Goal: Task Accomplishment & Management: Manage account settings

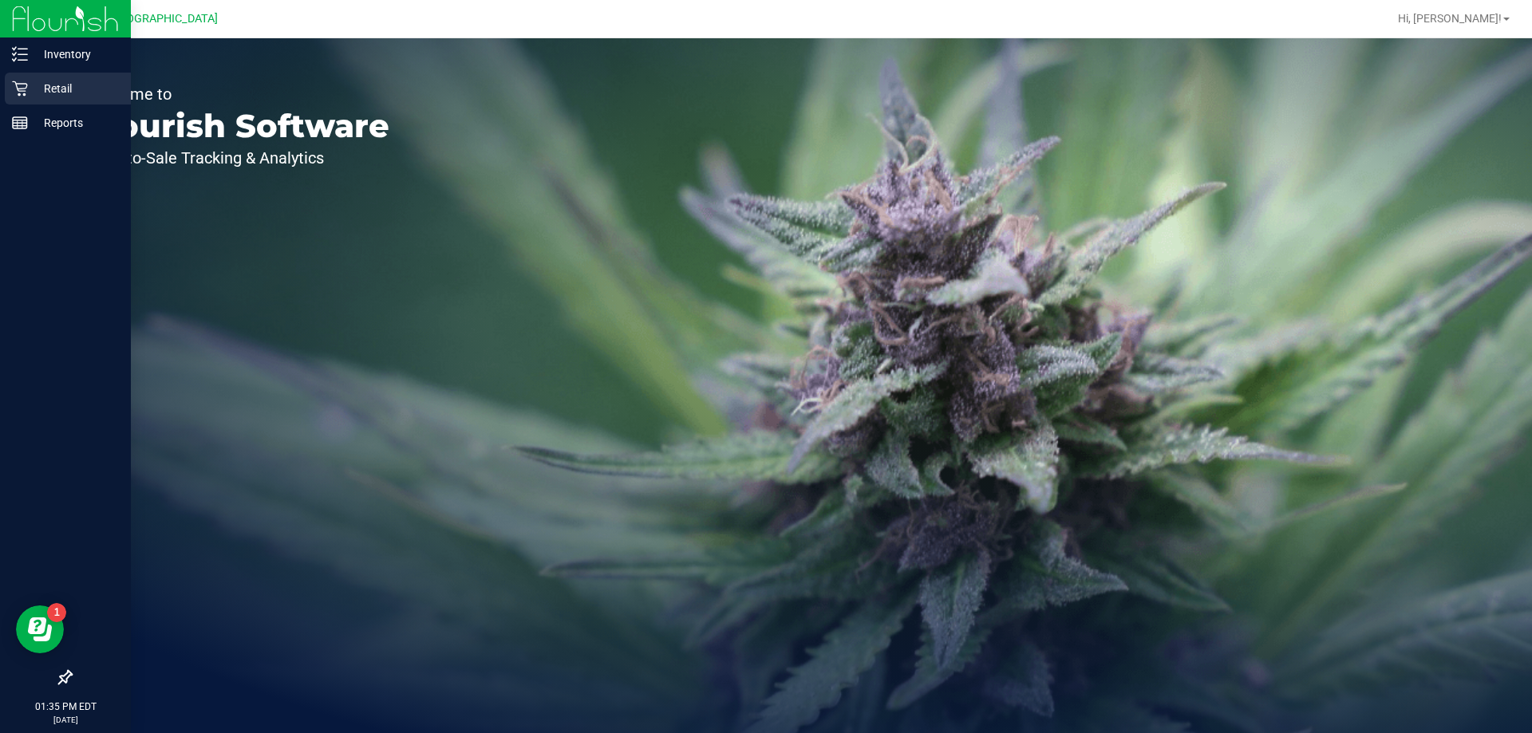
click at [9, 92] on div "Retail" at bounding box center [68, 89] width 126 height 32
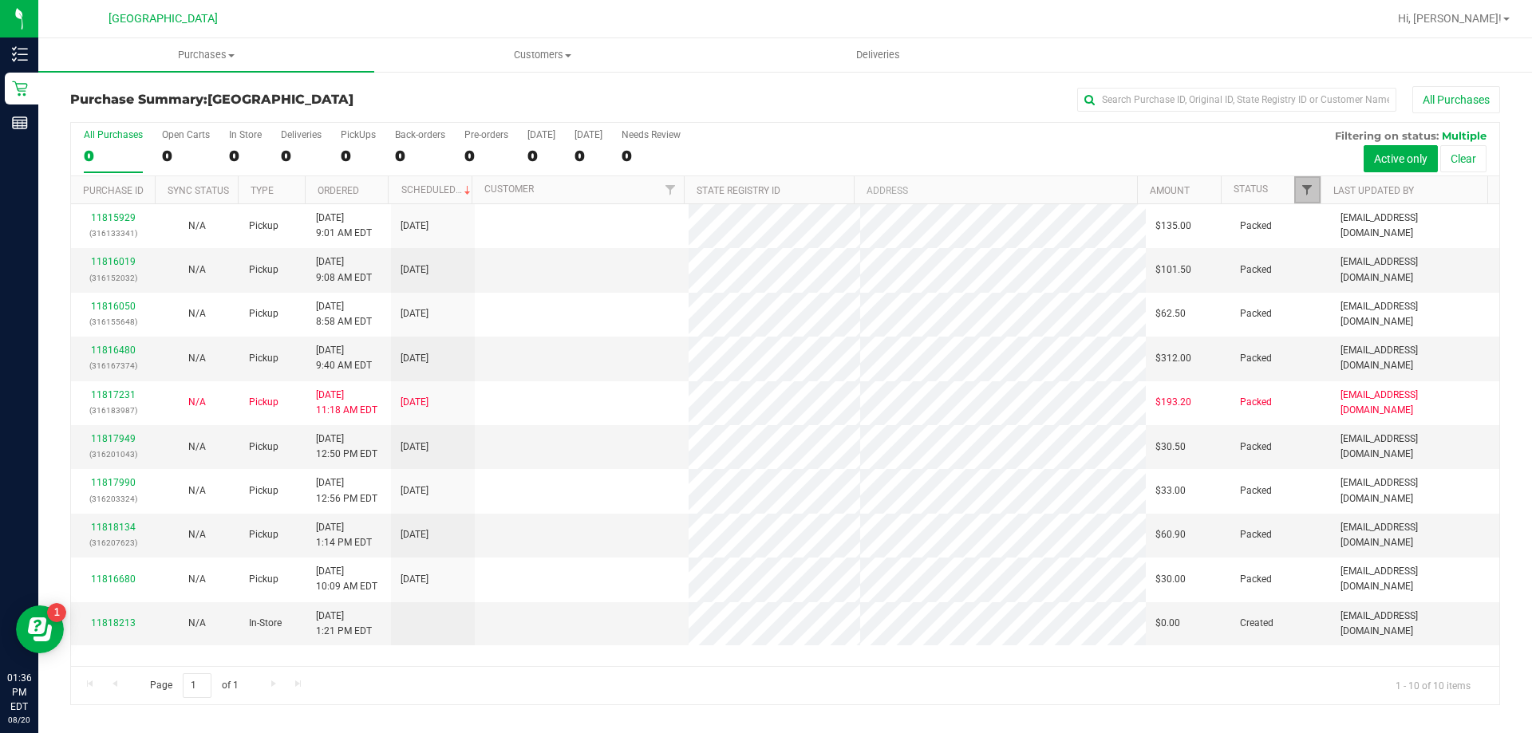
click at [1307, 191] on span "Filter" at bounding box center [1307, 190] width 13 height 13
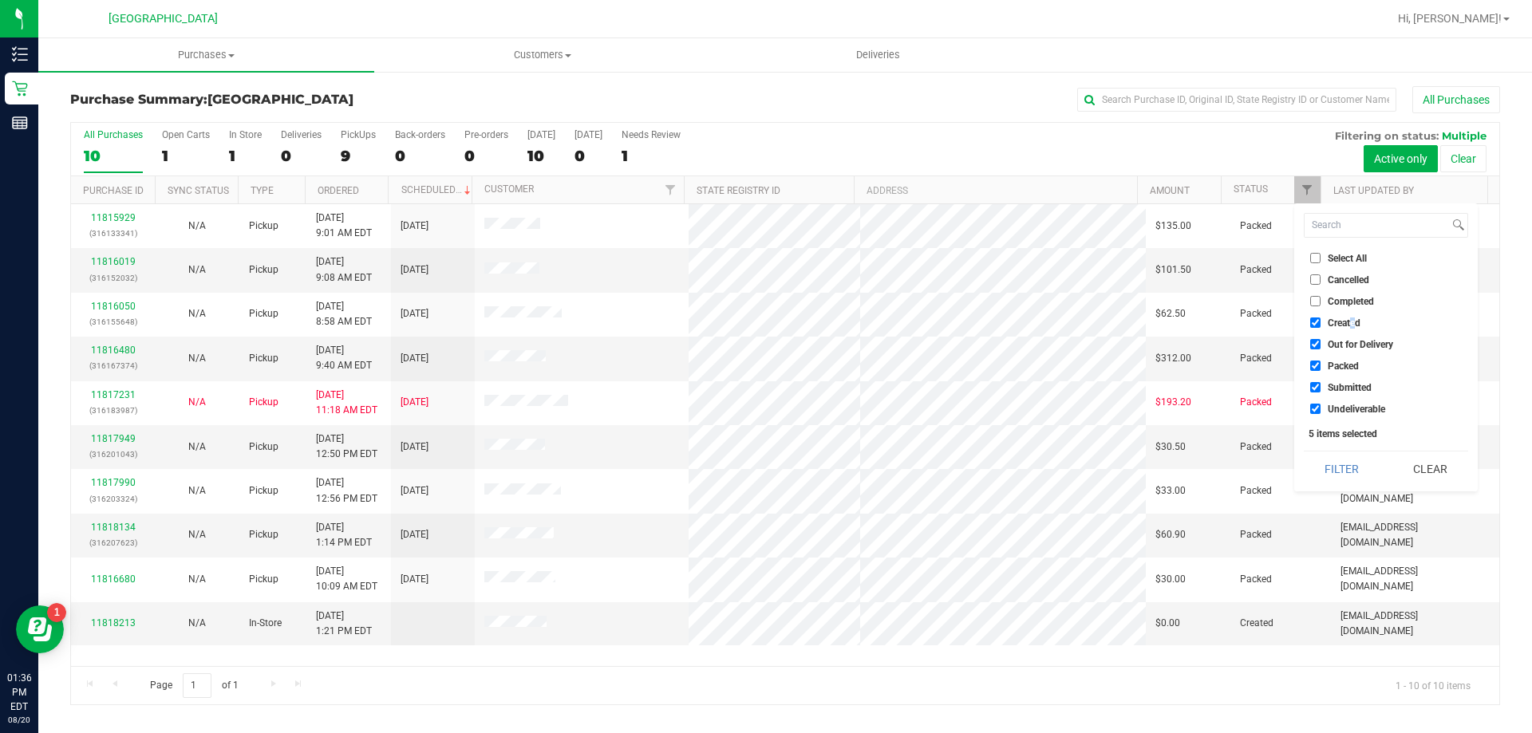
click at [1352, 321] on span "Created" at bounding box center [1344, 323] width 33 height 10
click at [1348, 340] on span "Out for Delivery" at bounding box center [1360, 345] width 65 height 10
click at [1321, 340] on input "Out for Delivery" at bounding box center [1315, 344] width 10 height 10
checkbox input "false"
click at [1342, 321] on span "Created" at bounding box center [1344, 323] width 33 height 10
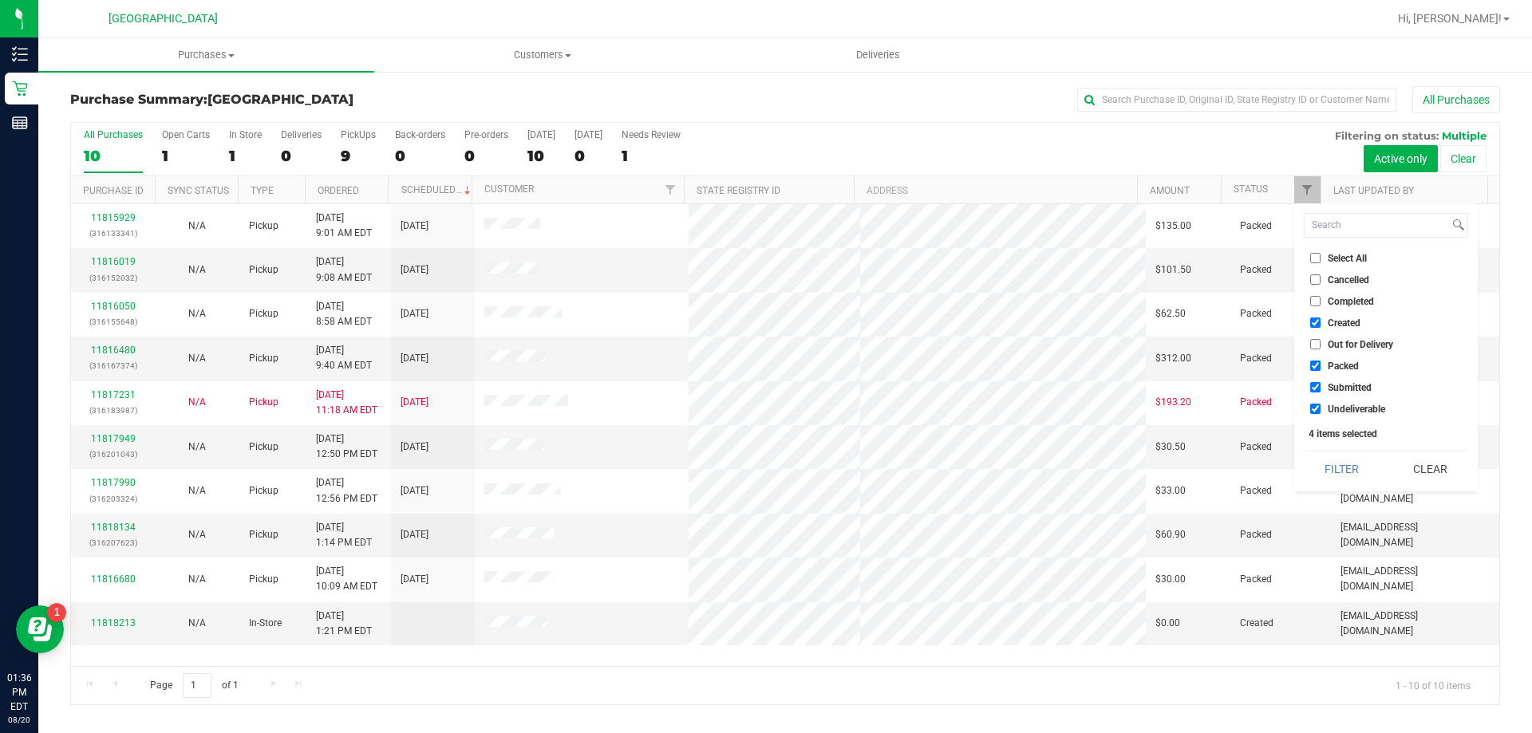
click at [1321, 321] on input "Created" at bounding box center [1315, 323] width 10 height 10
checkbox input "false"
click at [1340, 367] on span "Packed" at bounding box center [1343, 366] width 31 height 10
click at [1321, 367] on input "Packed" at bounding box center [1315, 366] width 10 height 10
checkbox input "false"
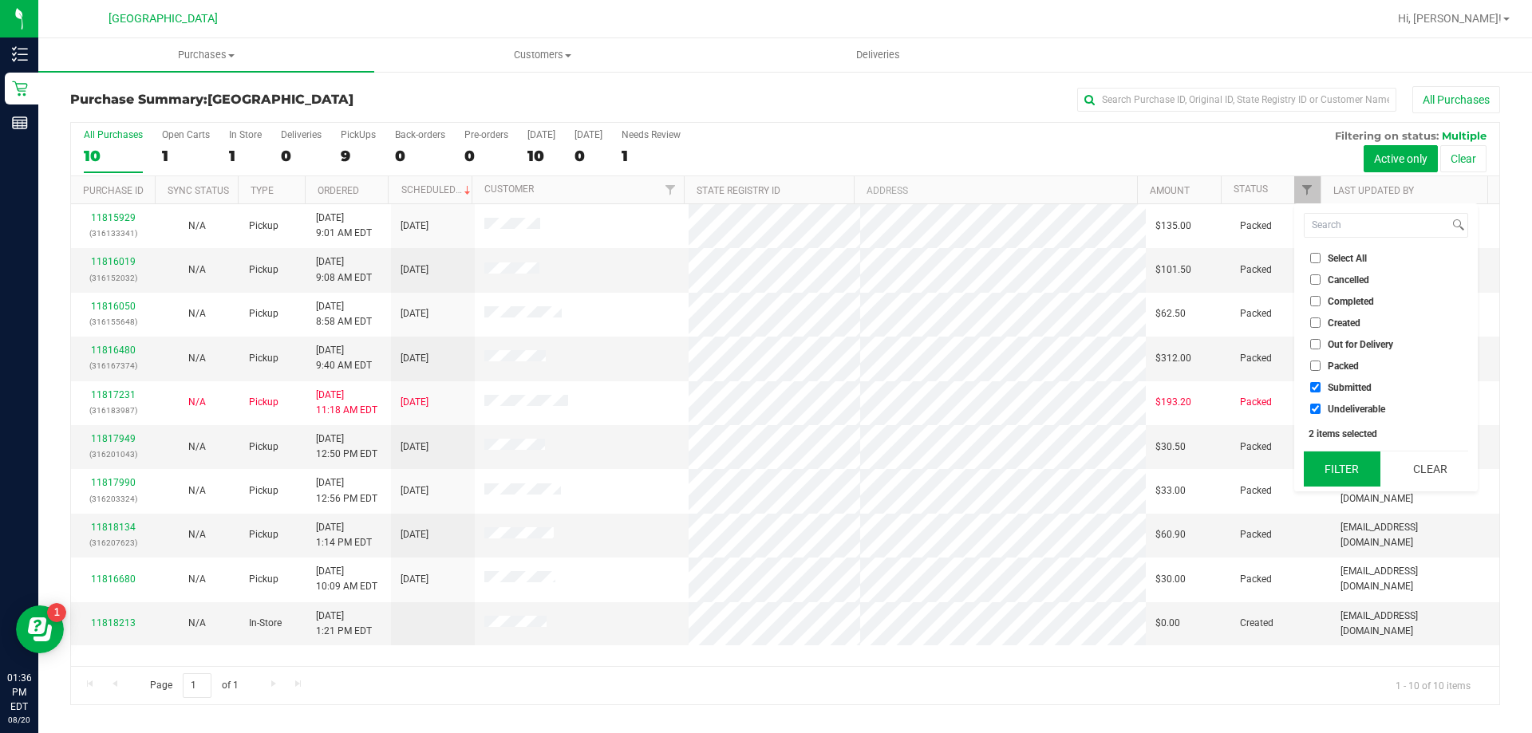
click at [1337, 462] on button "Filter" at bounding box center [1342, 469] width 77 height 35
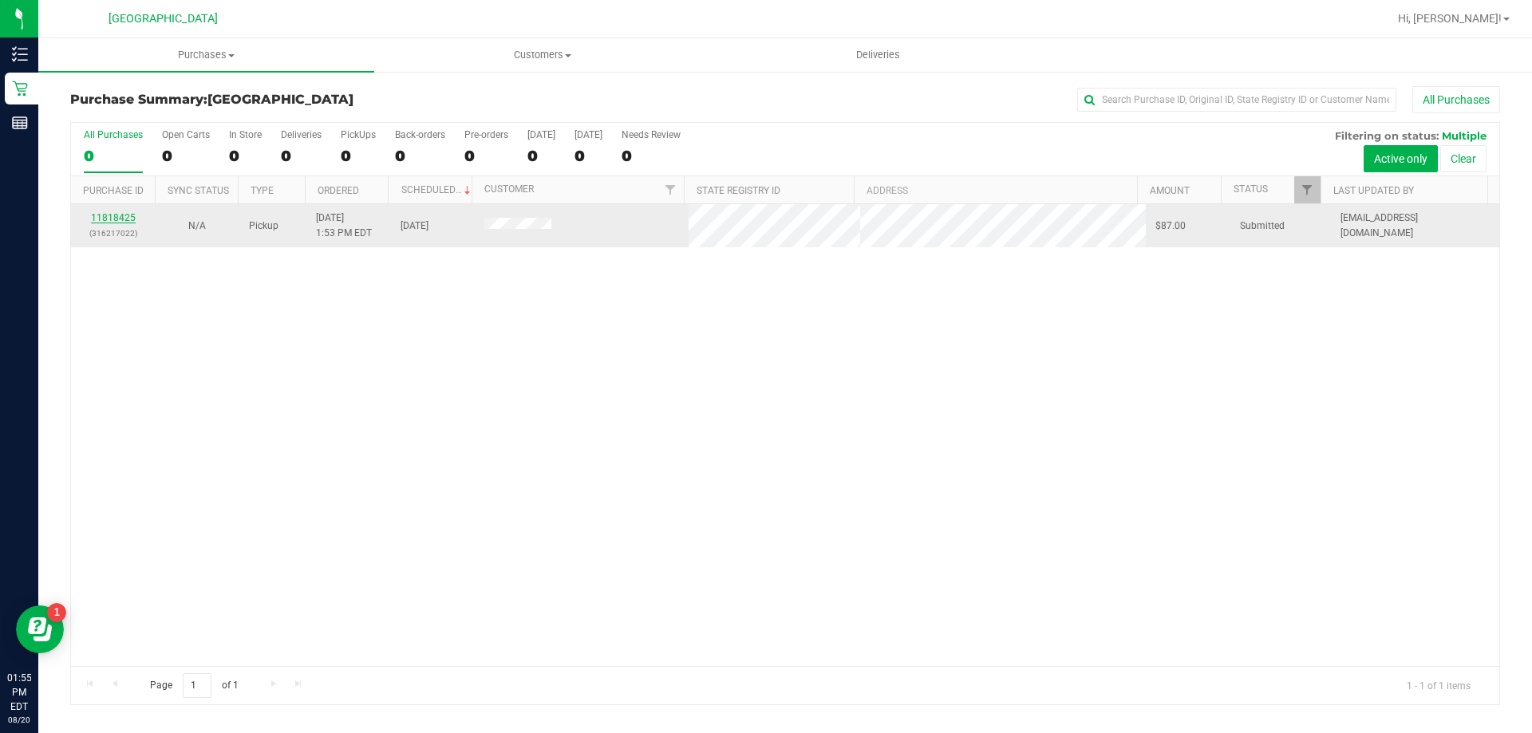
click at [125, 218] on link "11818425" at bounding box center [113, 217] width 45 height 11
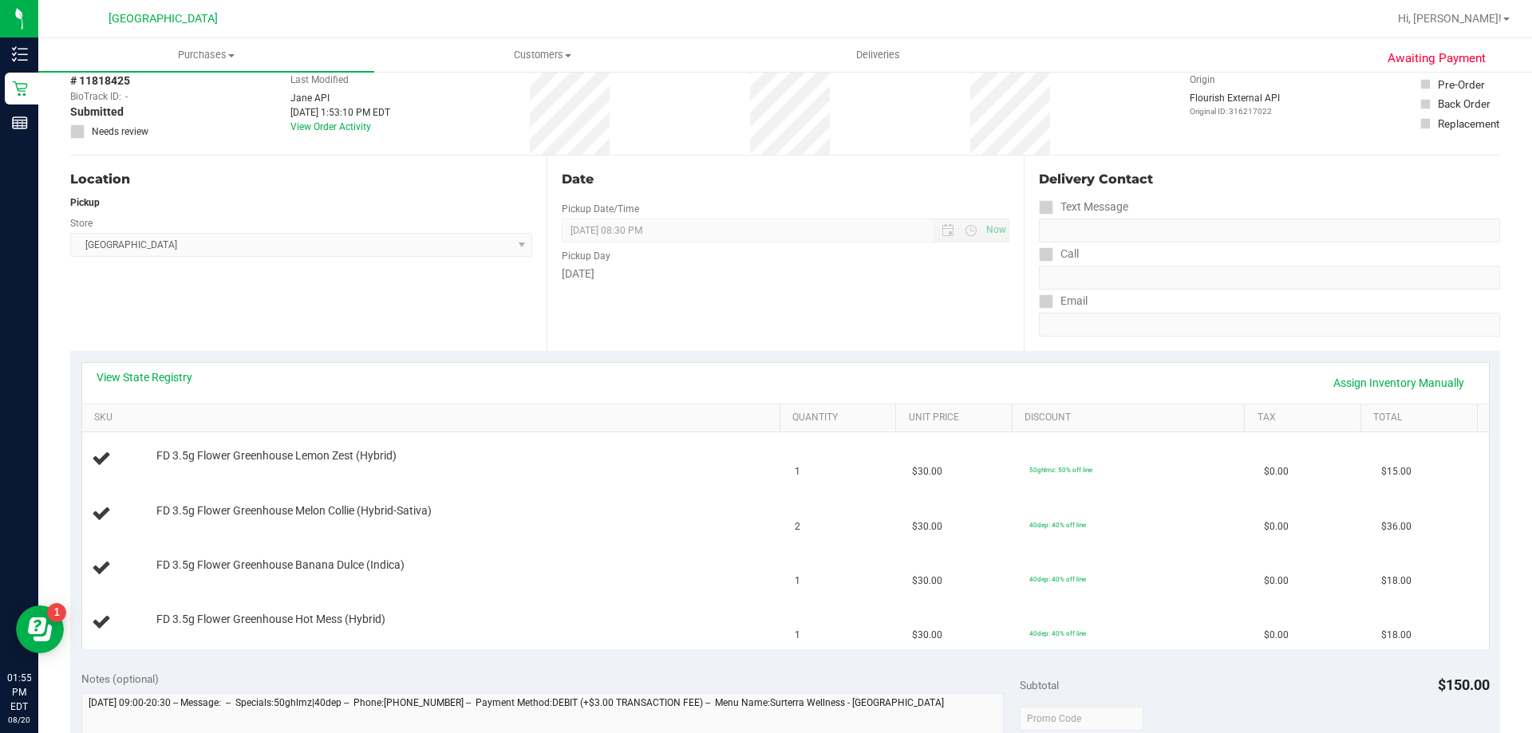
scroll to position [319, 0]
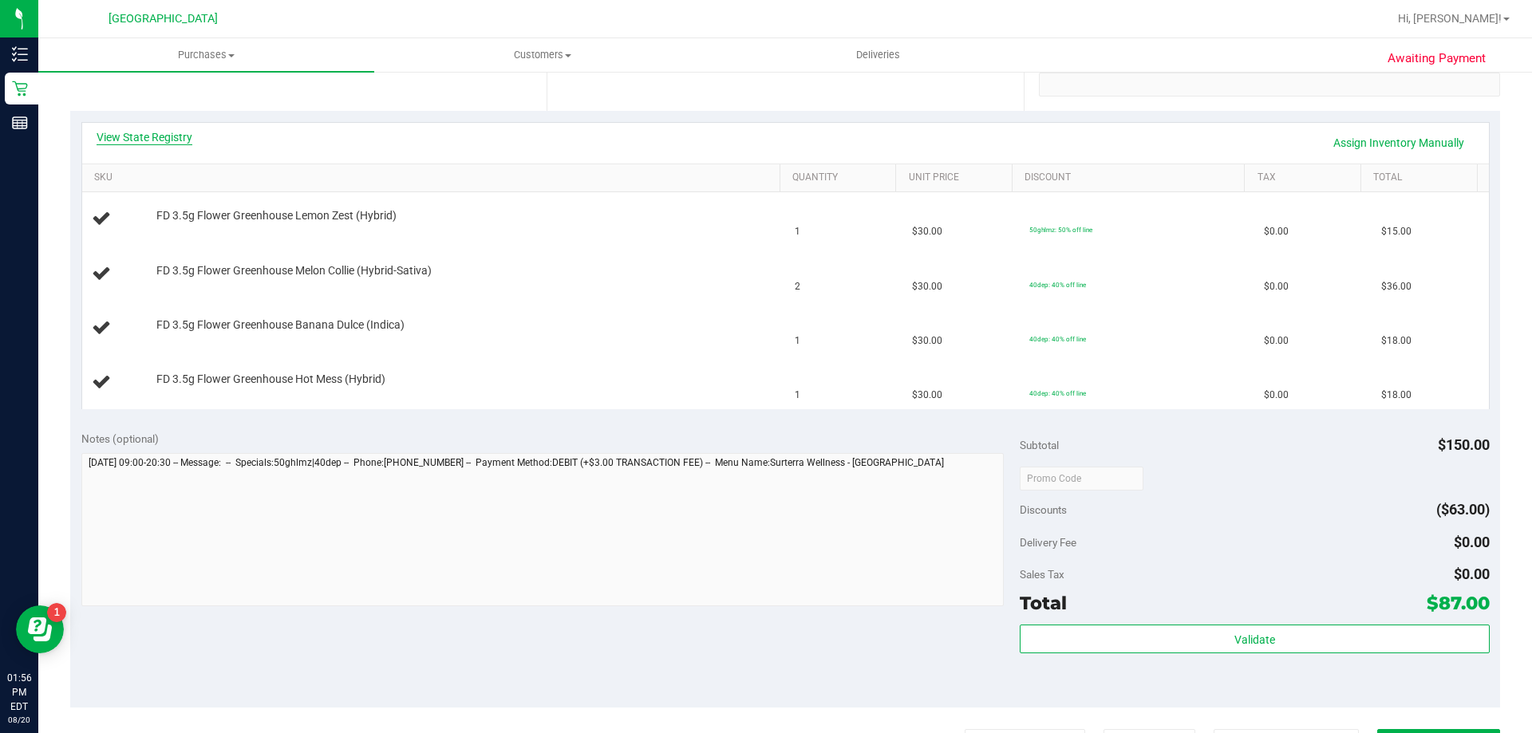
click at [160, 142] on link "View State Registry" at bounding box center [145, 137] width 96 height 16
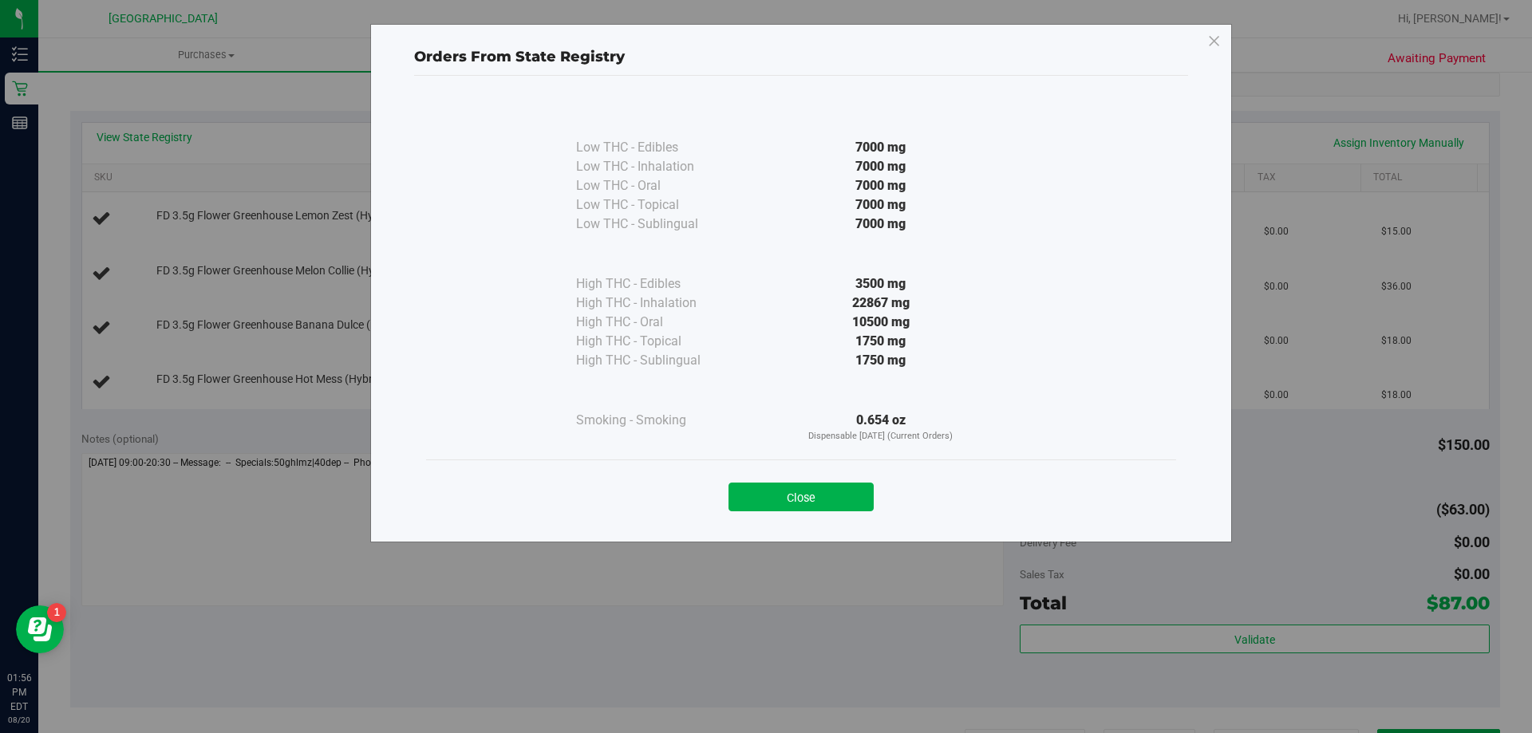
click at [831, 513] on div "Close" at bounding box center [801, 492] width 750 height 65
click at [834, 498] on button "Close" at bounding box center [800, 497] width 145 height 29
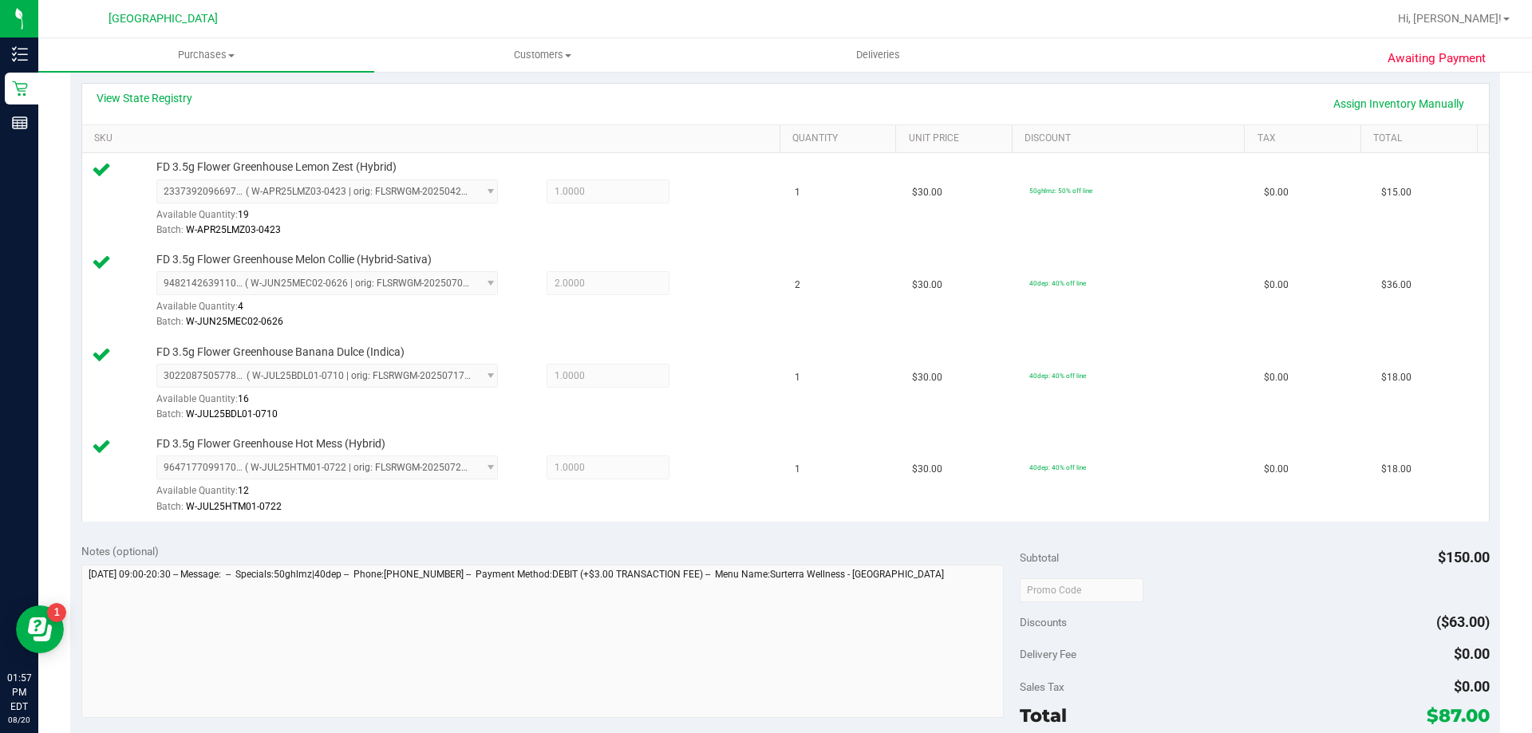
scroll to position [479, 0]
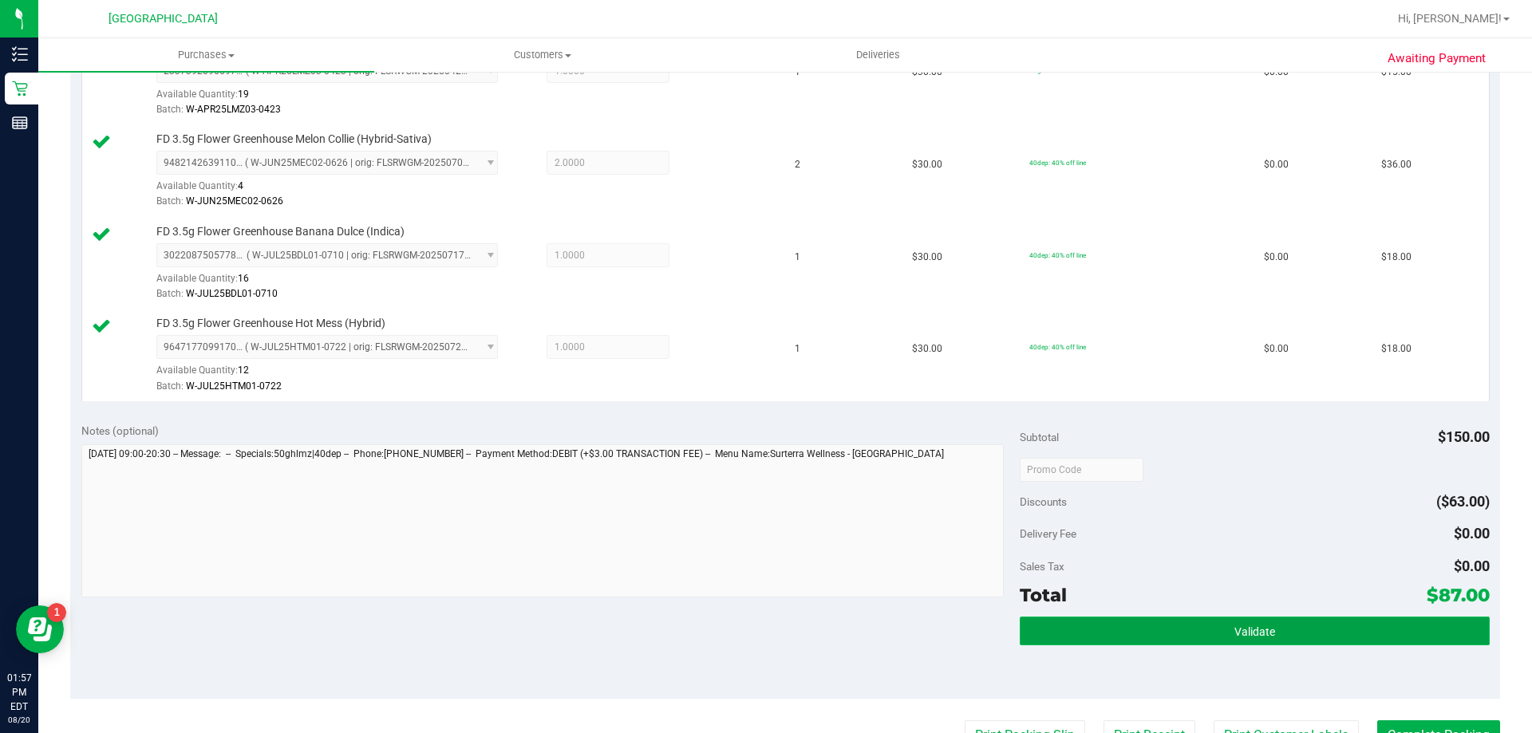
click at [1159, 618] on button "Validate" at bounding box center [1254, 631] width 469 height 29
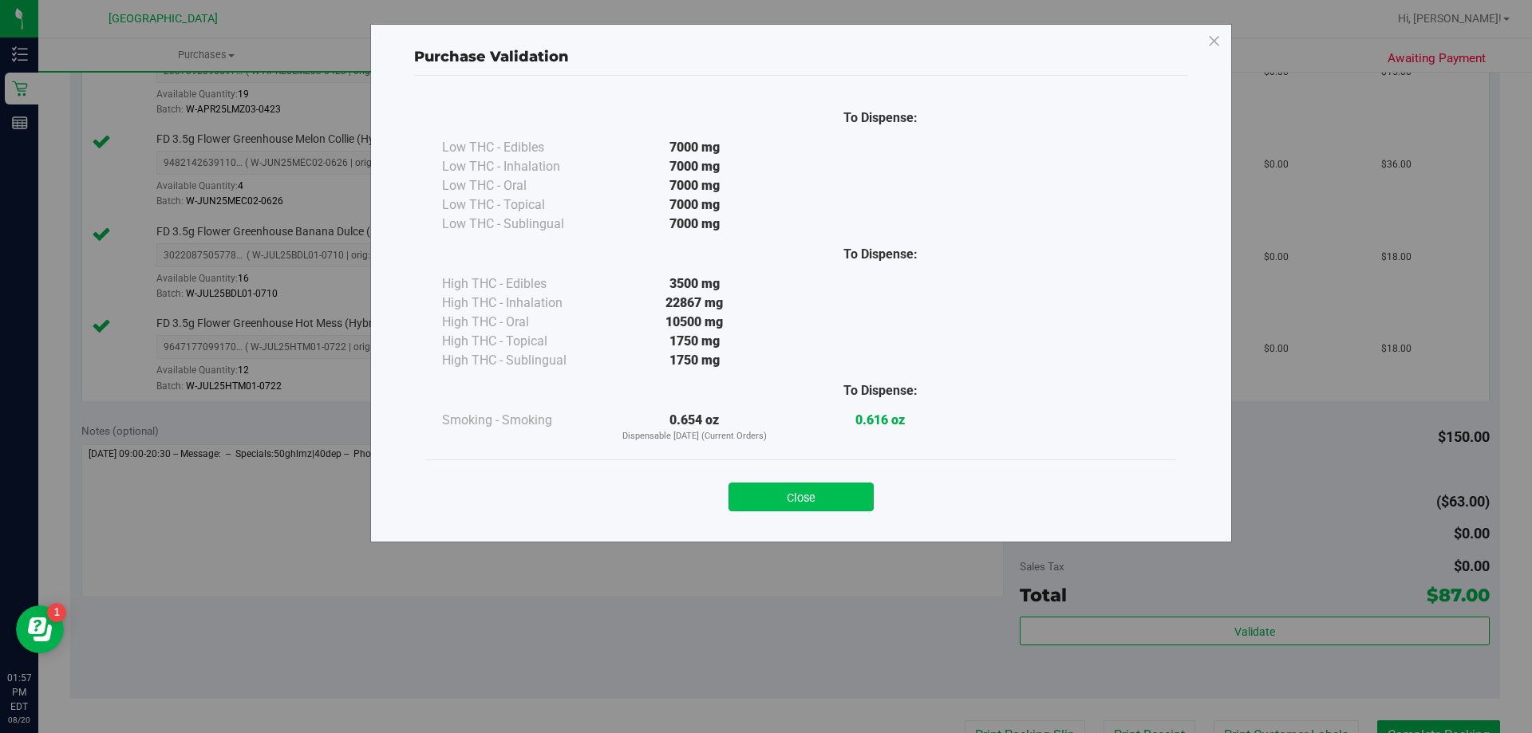
click at [825, 487] on button "Close" at bounding box center [800, 497] width 145 height 29
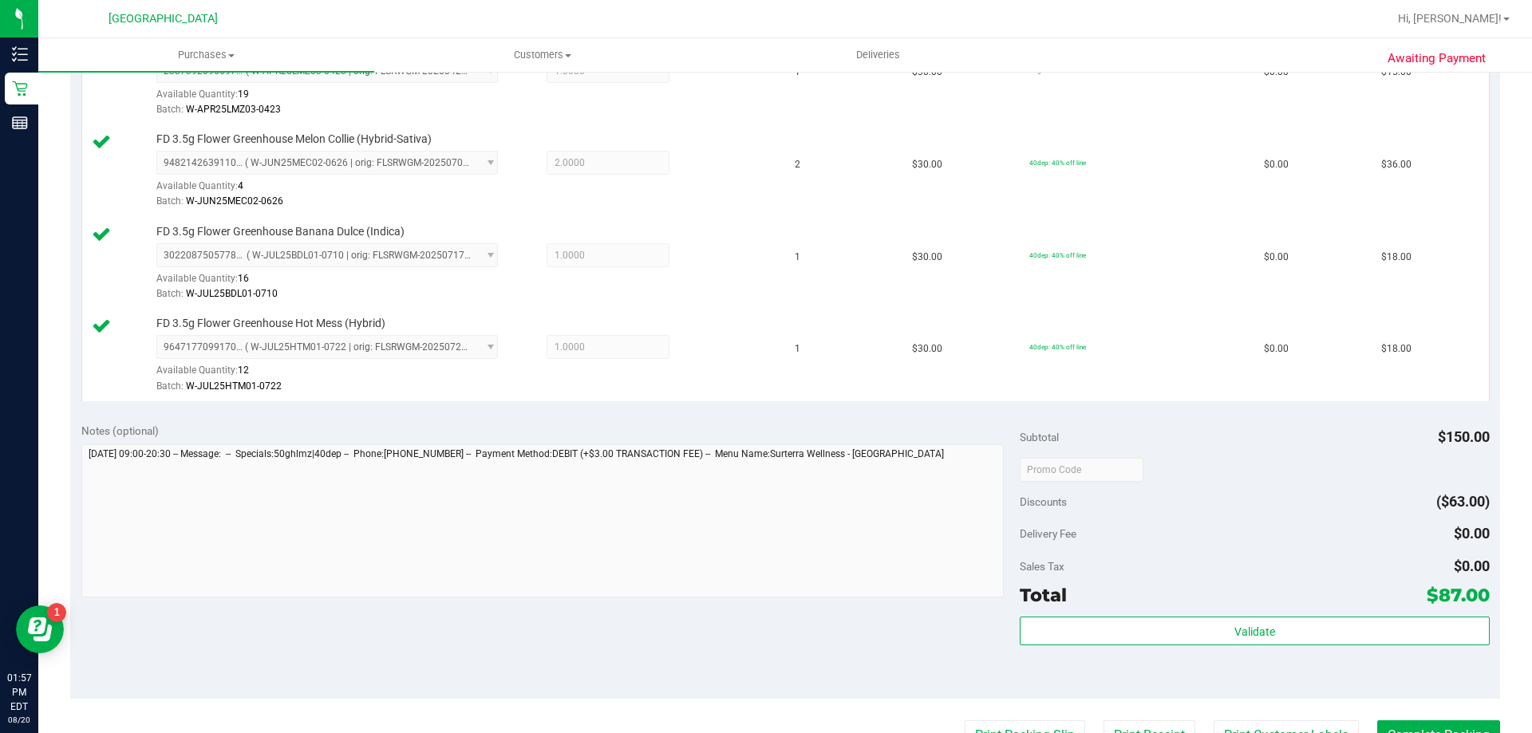
scroll to position [591, 0]
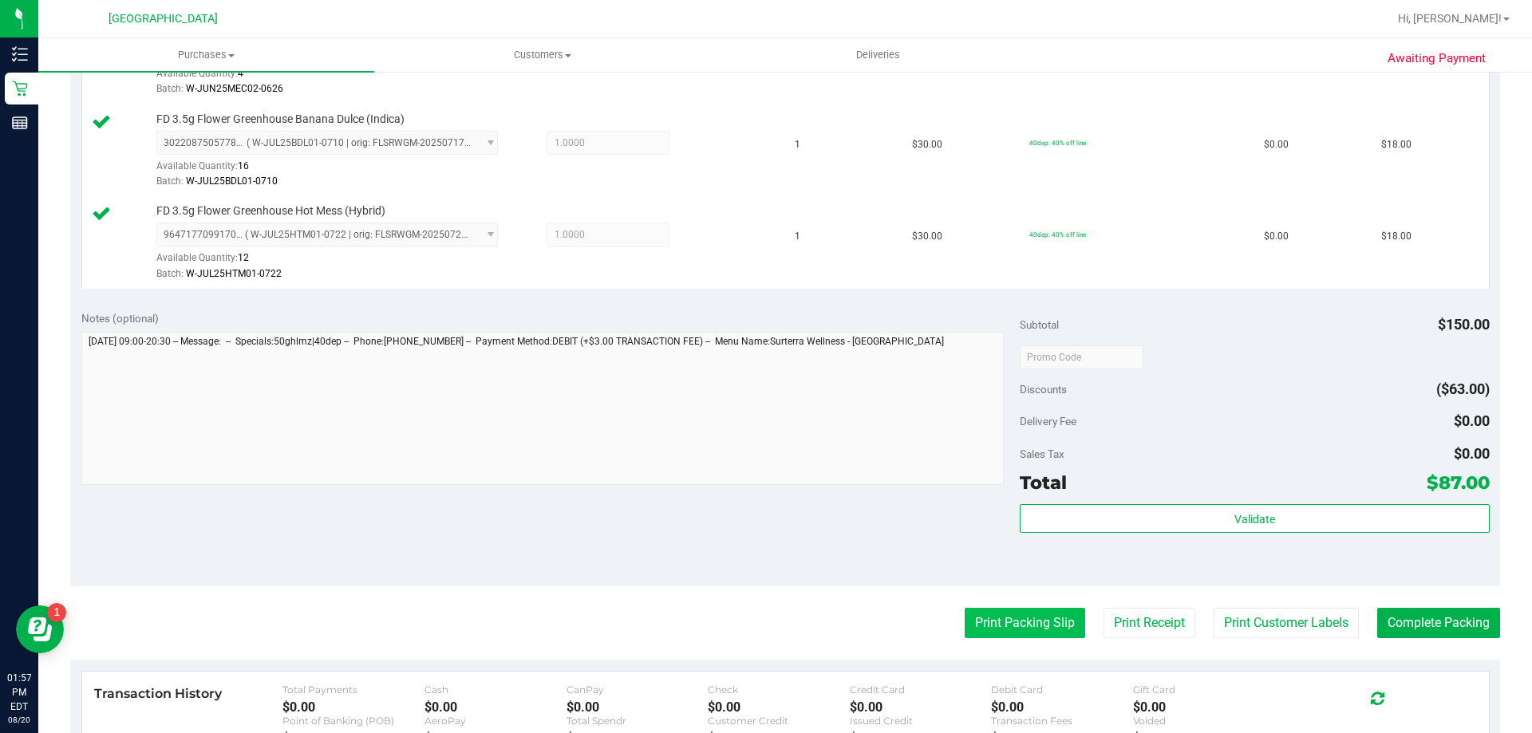
click at [997, 627] on button "Print Packing Slip" at bounding box center [1025, 623] width 120 height 30
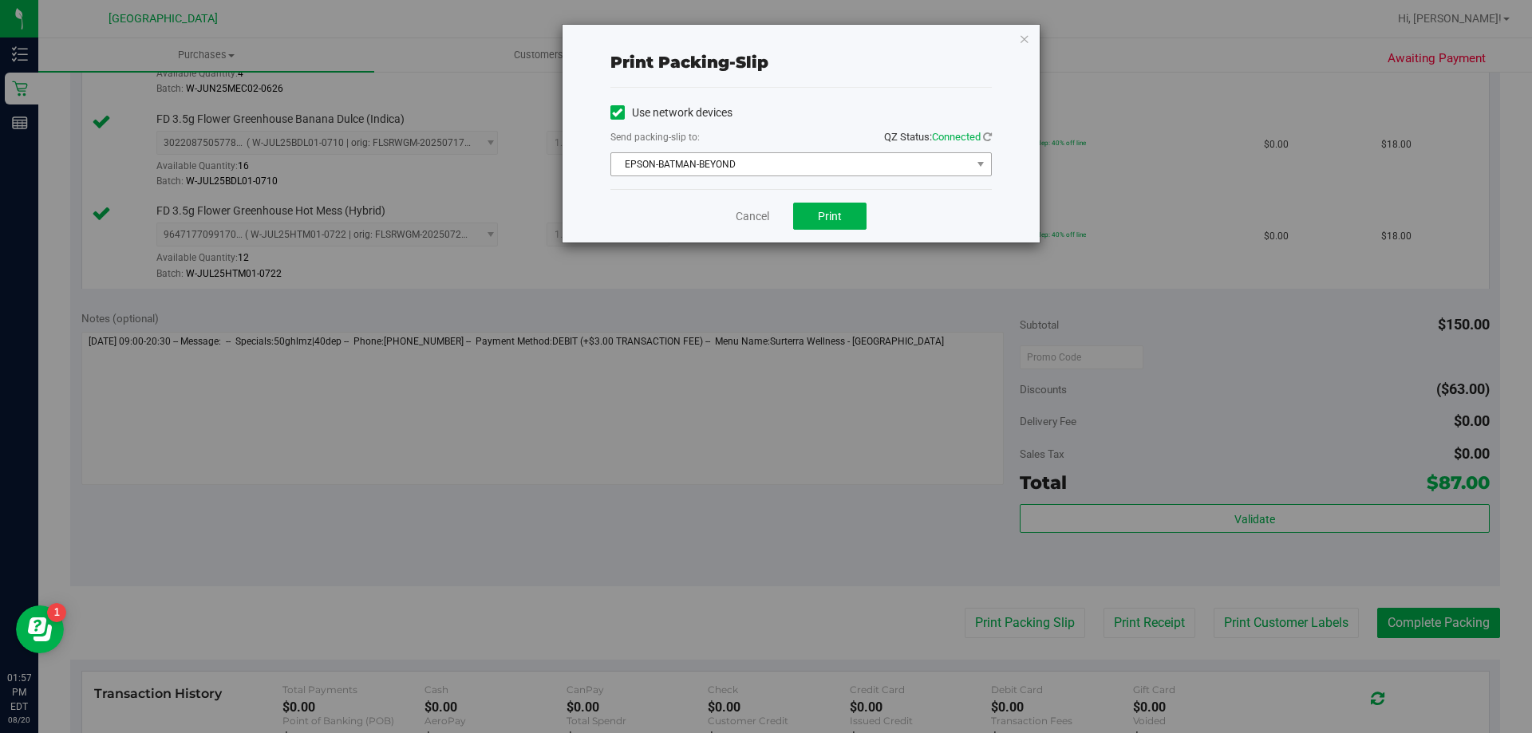
click at [877, 171] on span "EPSON-BATMAN-BEYOND" at bounding box center [791, 164] width 360 height 22
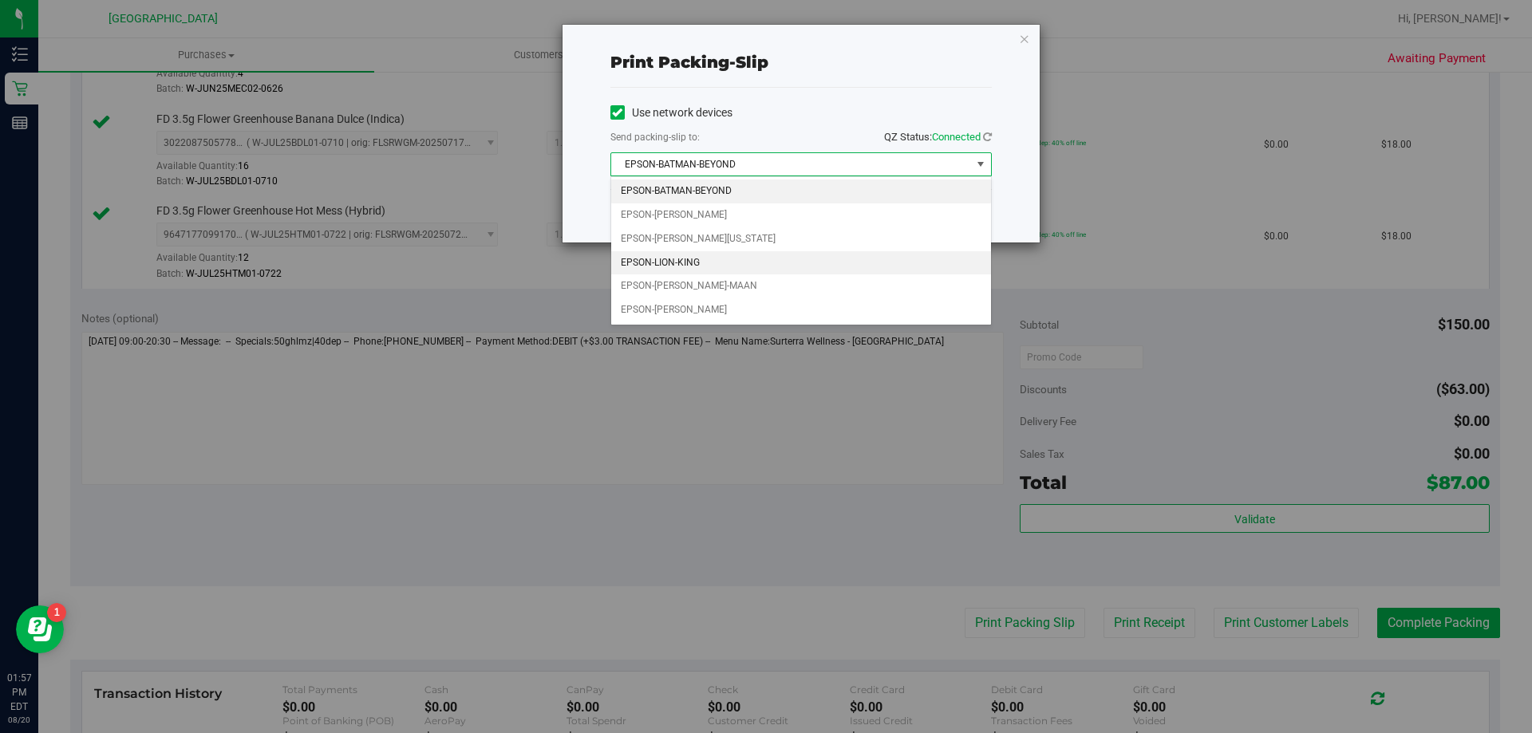
click at [686, 263] on li "EPSON-LION-KING" at bounding box center [801, 263] width 380 height 24
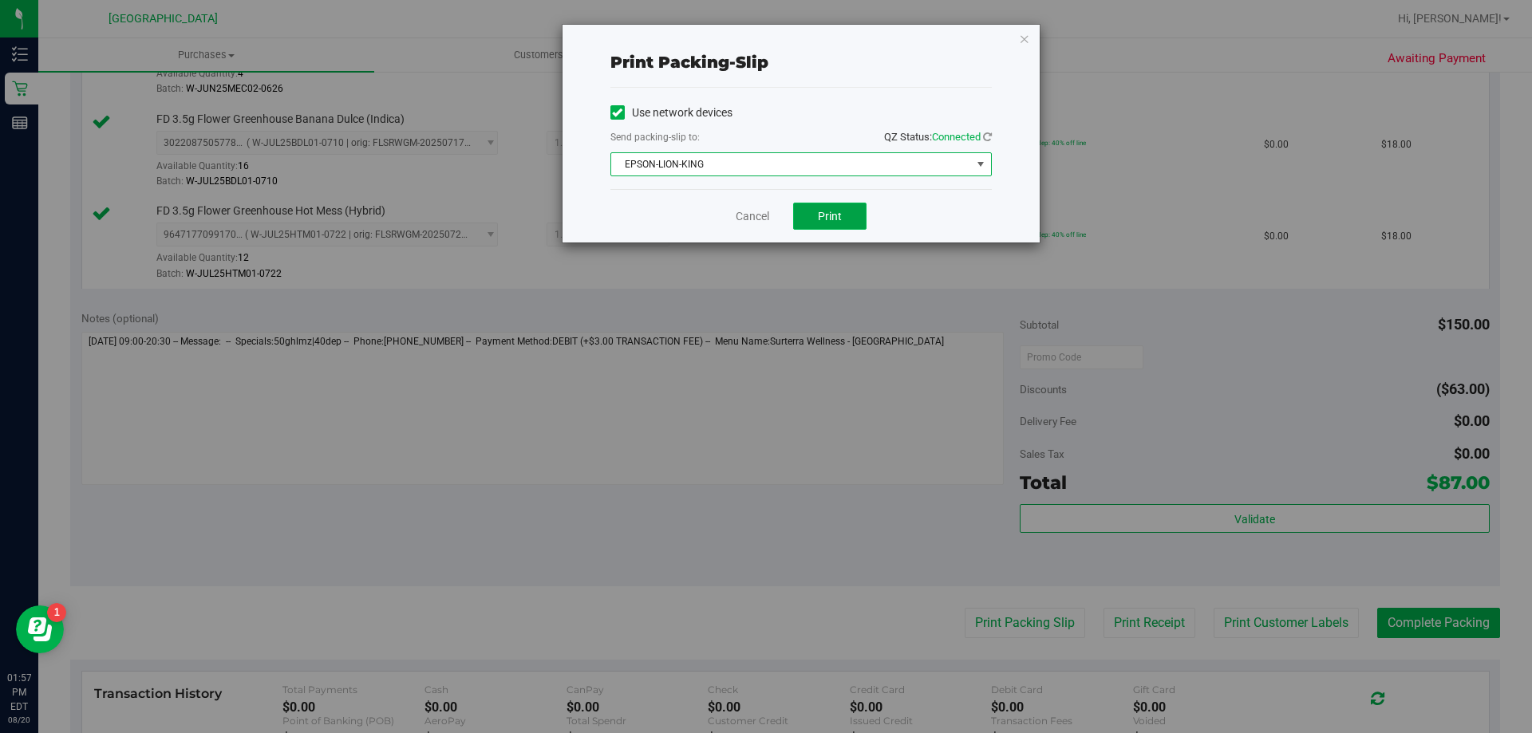
click at [821, 207] on button "Print" at bounding box center [829, 216] width 73 height 27
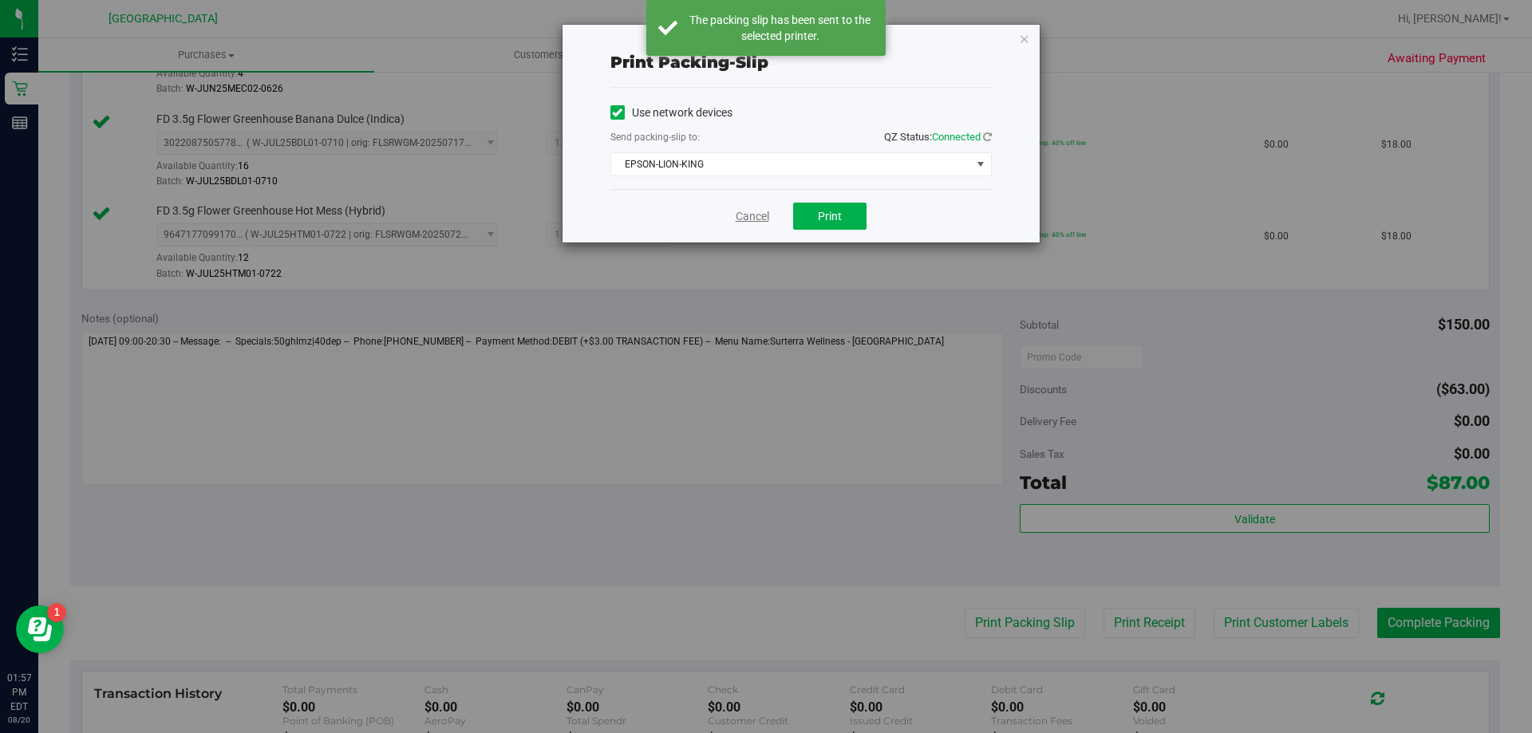
click at [764, 222] on link "Cancel" at bounding box center [753, 216] width 34 height 17
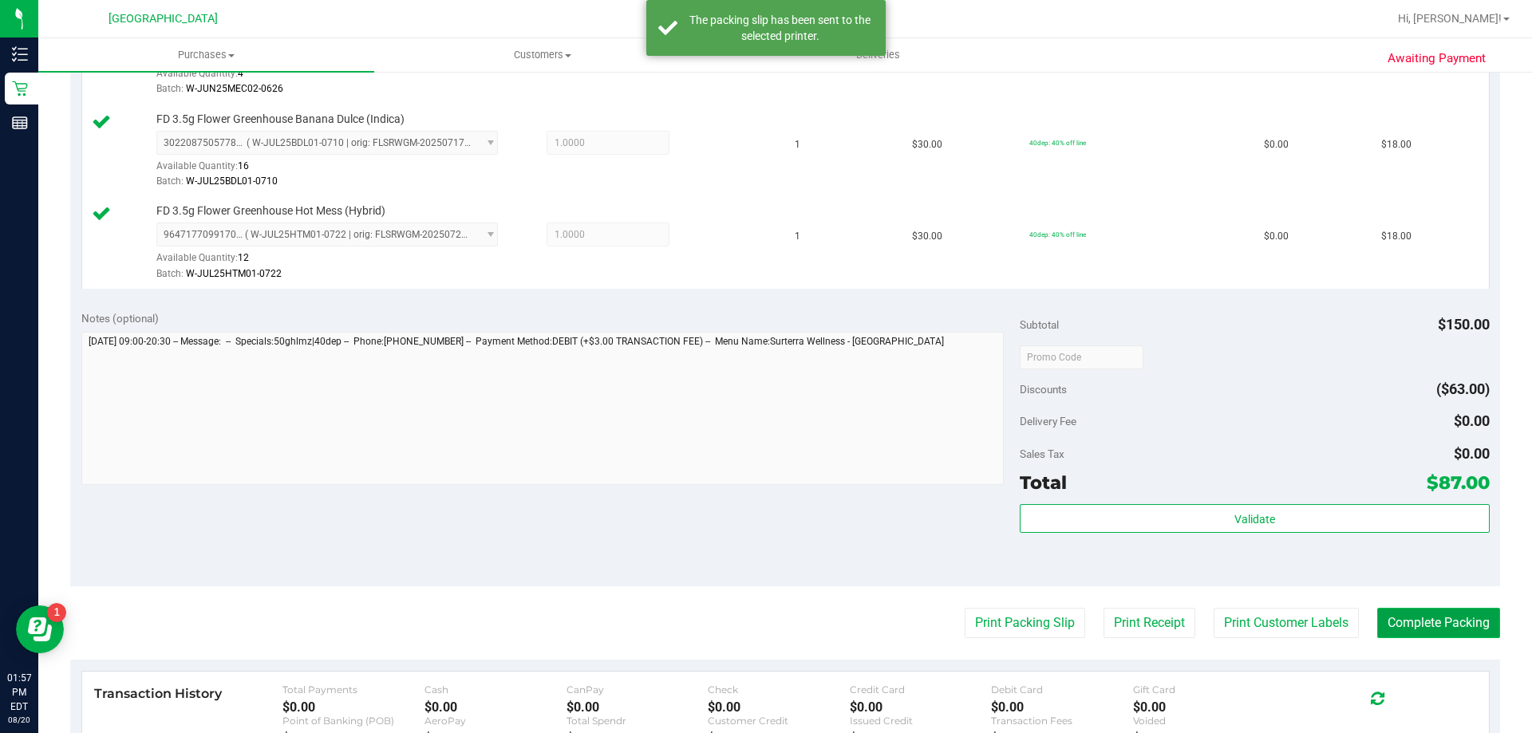
click at [1447, 624] on button "Complete Packing" at bounding box center [1438, 623] width 123 height 30
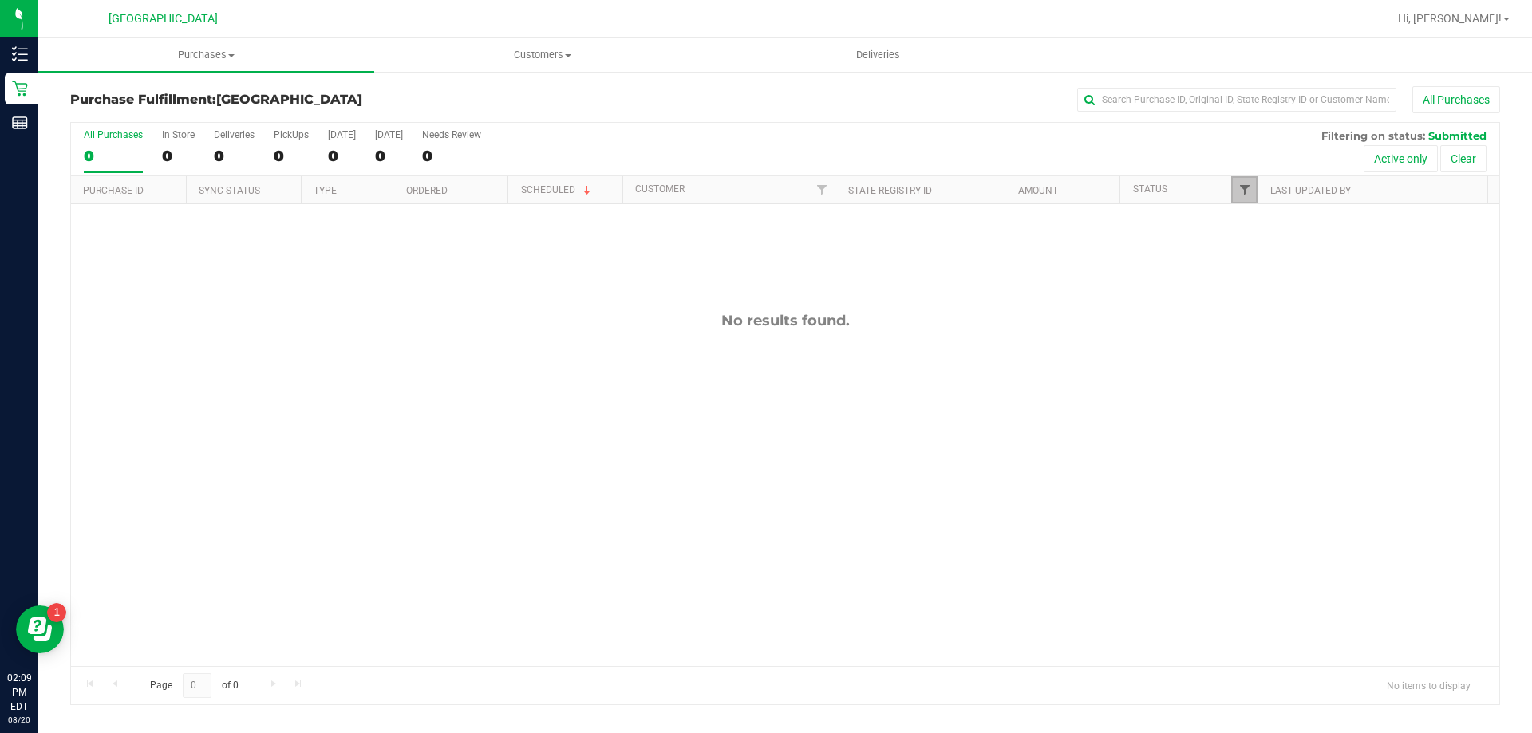
click at [1245, 189] on span "Filter" at bounding box center [1244, 190] width 13 height 13
click at [1279, 413] on span "Undeliverable" at bounding box center [1293, 410] width 57 height 10
click at [1257, 413] on input "Undeliverable" at bounding box center [1252, 409] width 10 height 10
checkbox input "true"
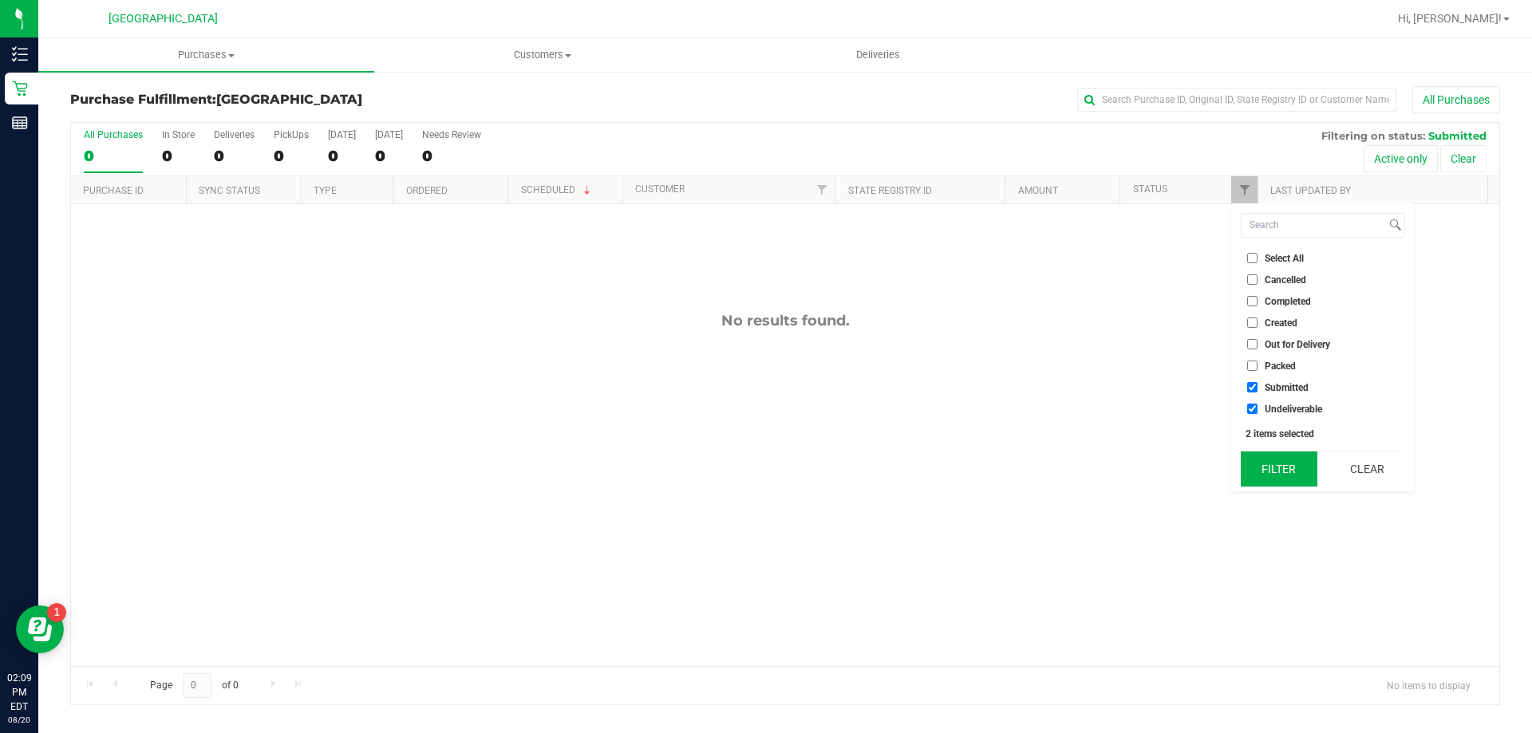
click at [1282, 462] on button "Filter" at bounding box center [1279, 469] width 77 height 35
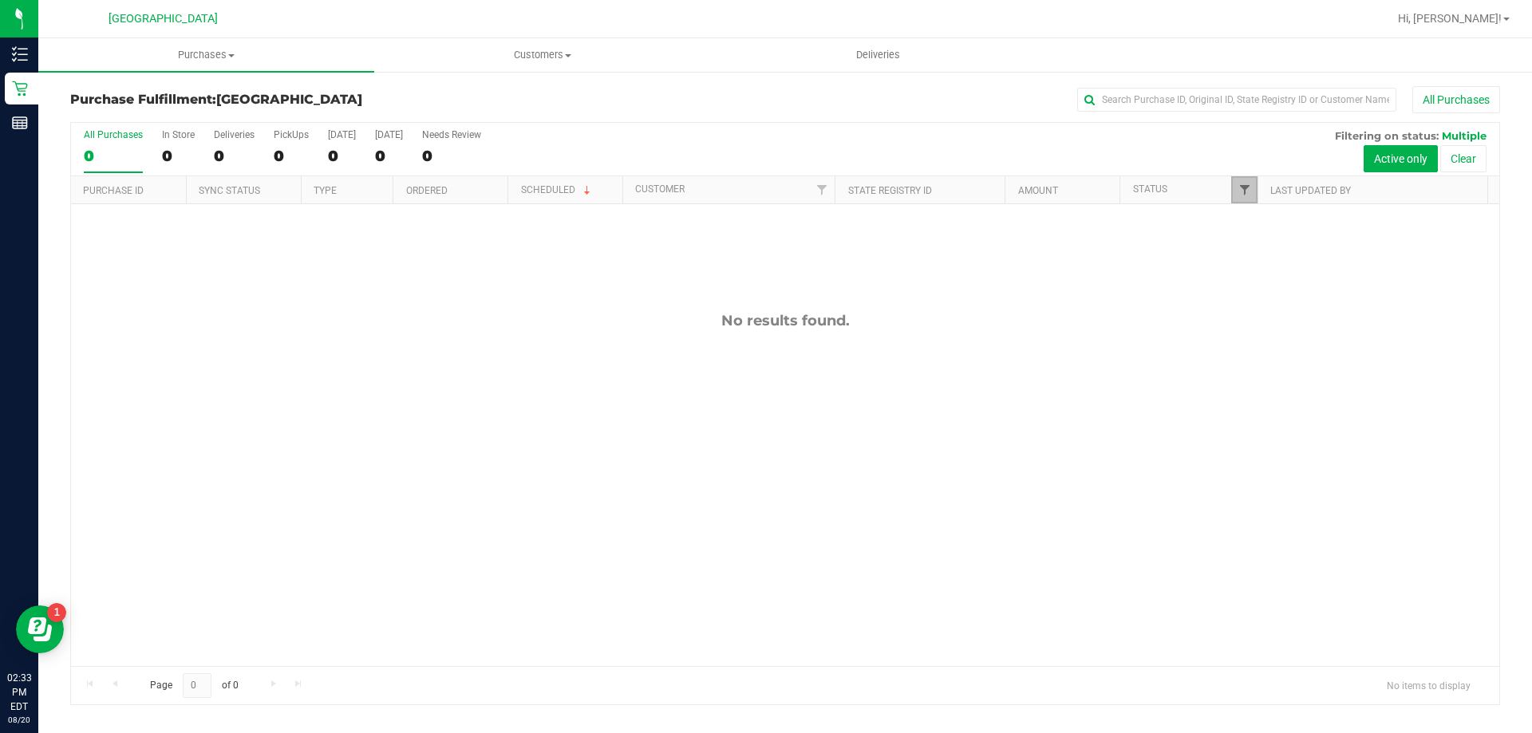
click at [1249, 188] on span "Filter" at bounding box center [1244, 190] width 13 height 13
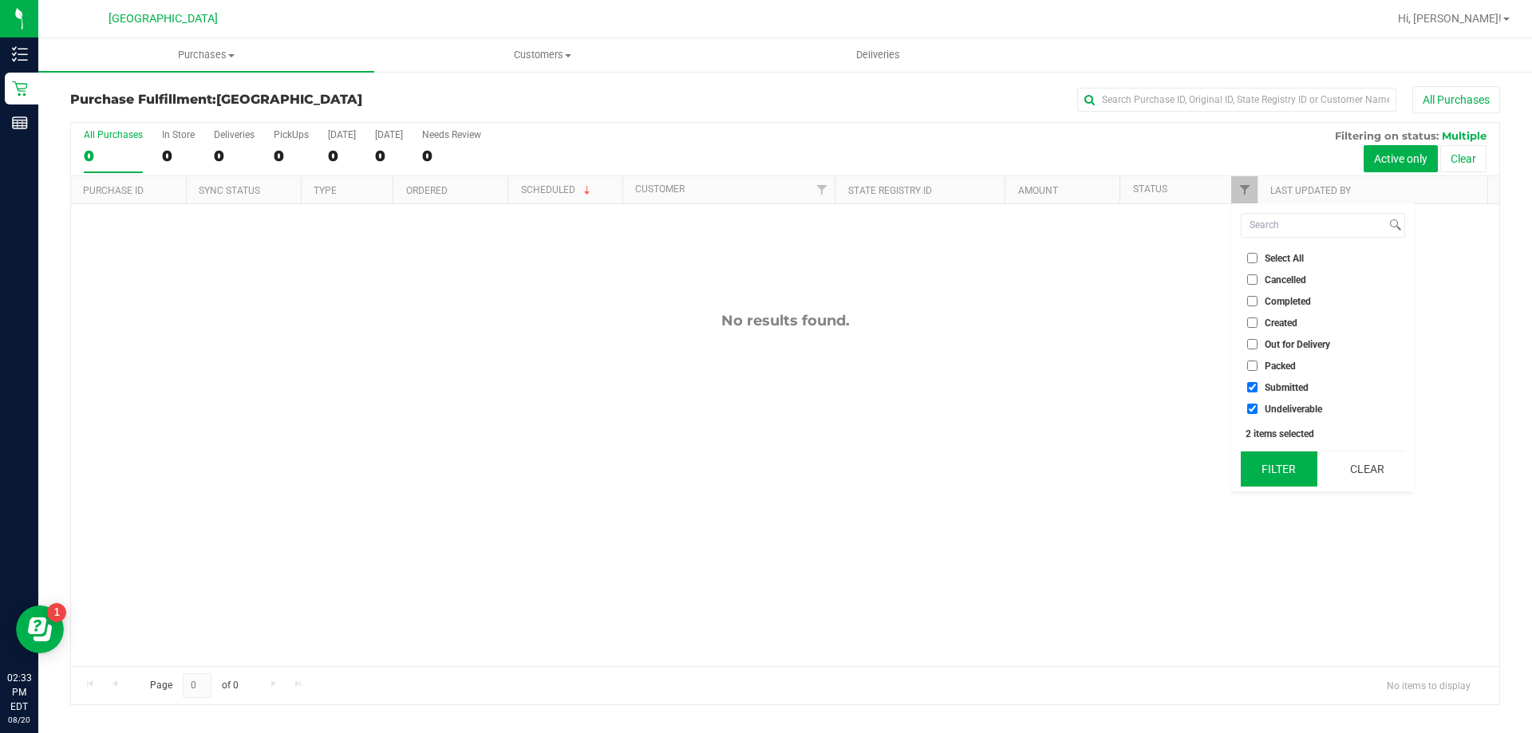
click at [1277, 458] on button "Filter" at bounding box center [1279, 469] width 77 height 35
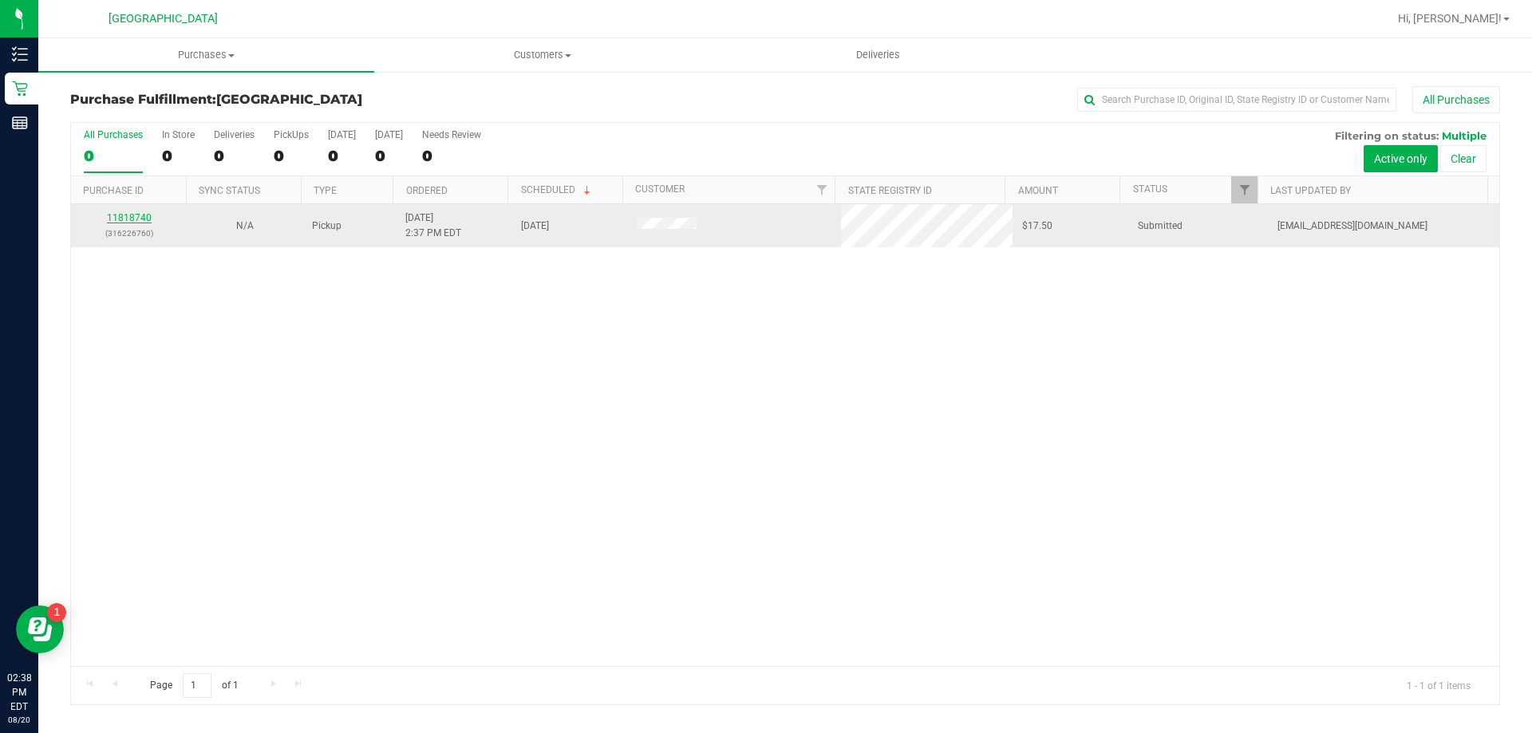
click at [130, 217] on link "11818740" at bounding box center [129, 217] width 45 height 11
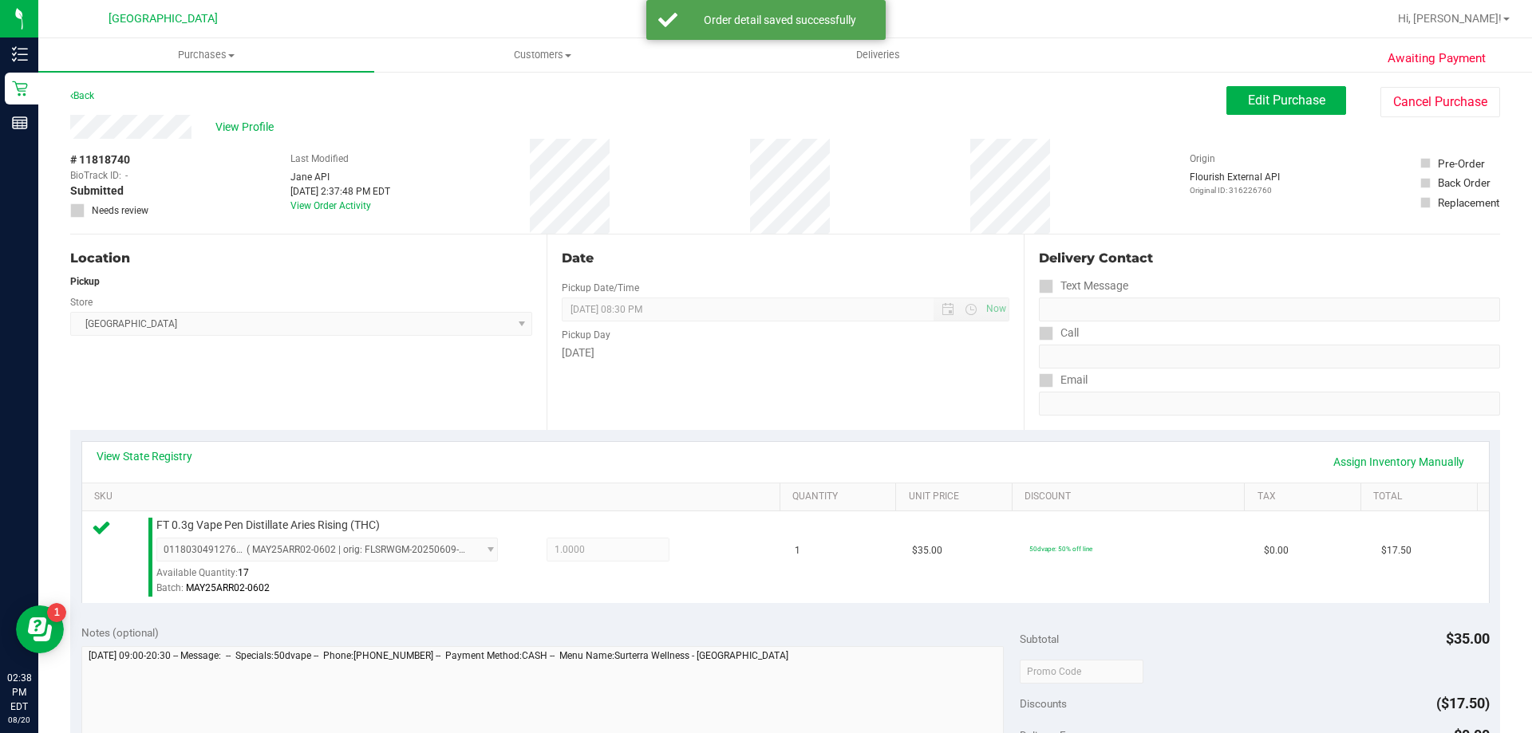
scroll to position [220, 0]
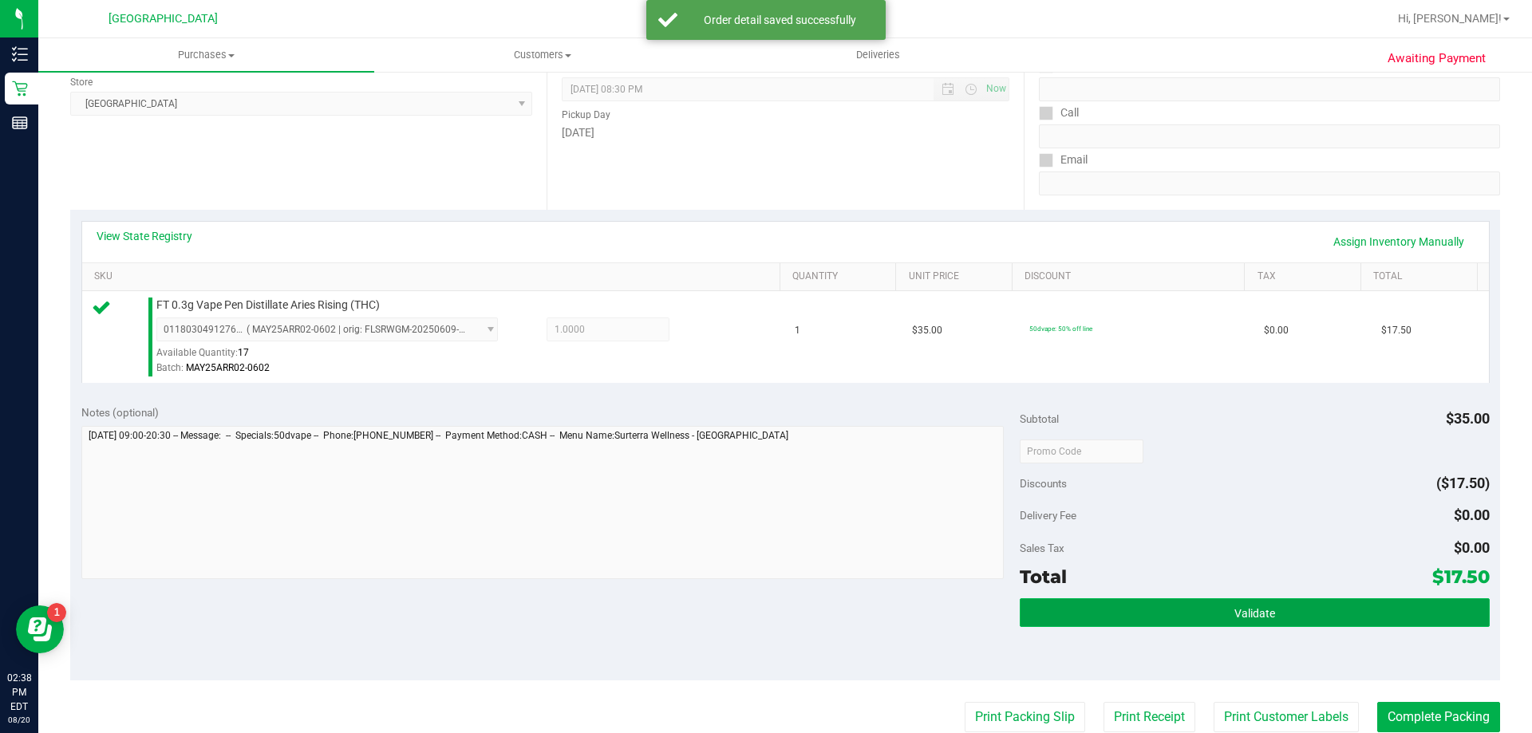
click at [1302, 609] on button "Validate" at bounding box center [1254, 612] width 469 height 29
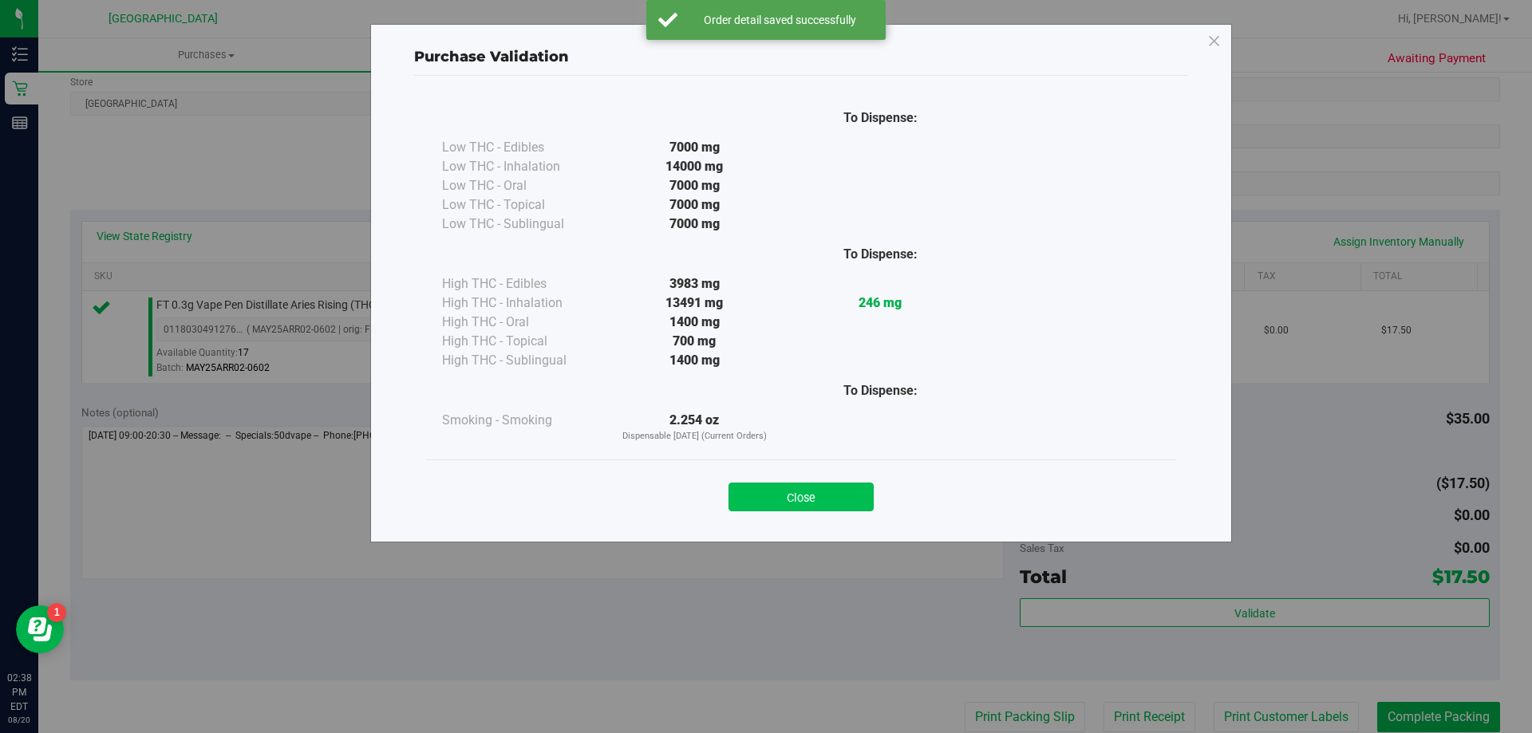
click at [838, 509] on button "Close" at bounding box center [800, 497] width 145 height 29
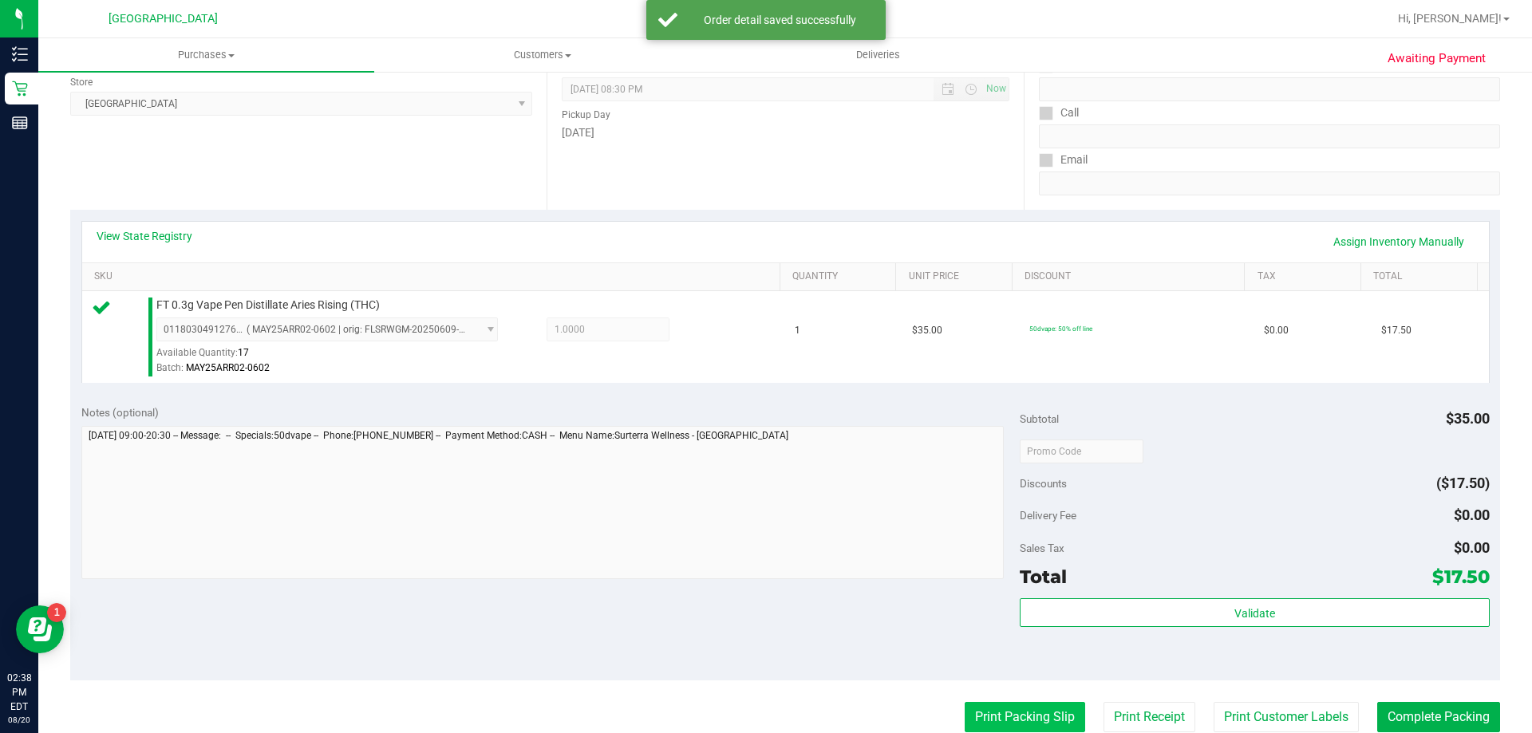
click at [1013, 708] on button "Print Packing Slip" at bounding box center [1025, 717] width 120 height 30
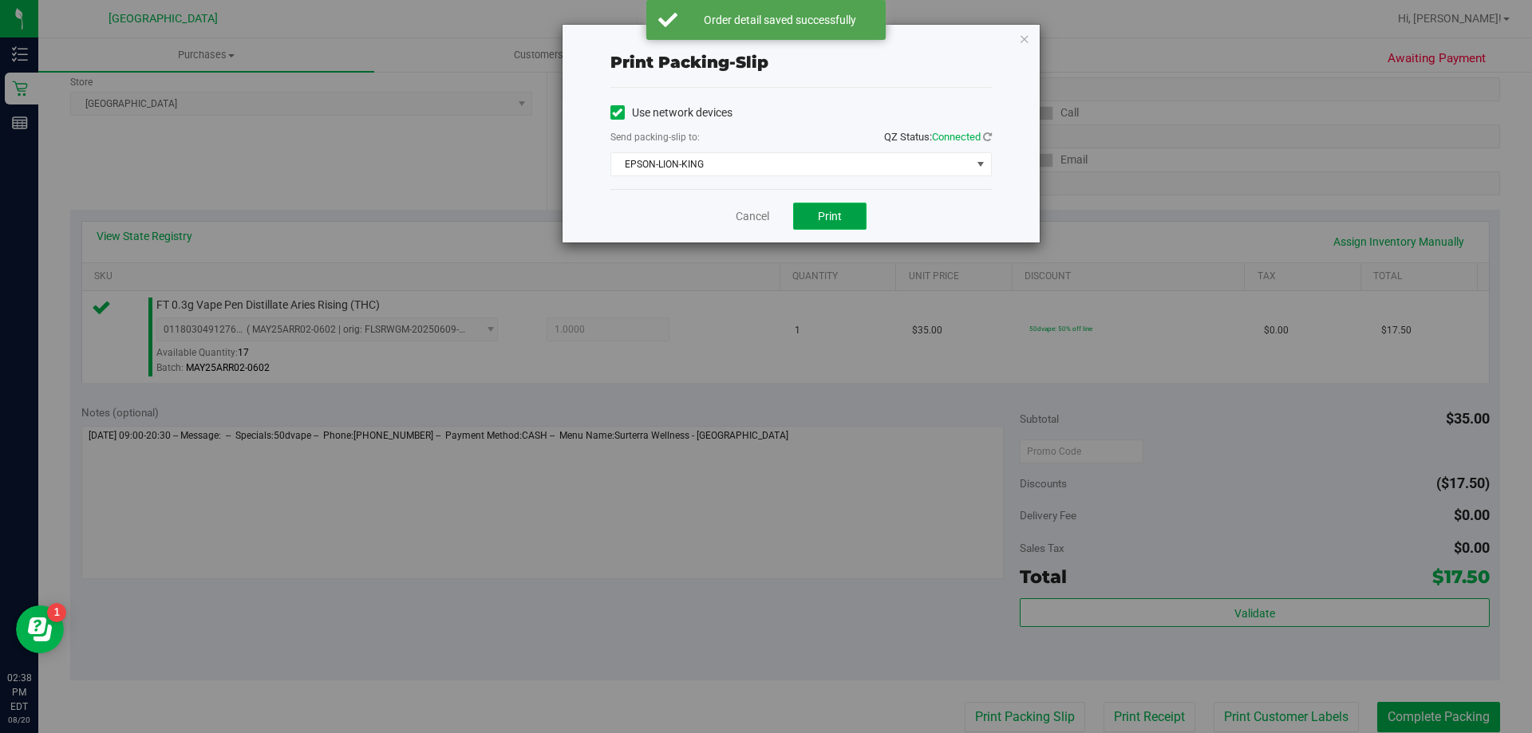
click at [849, 212] on button "Print" at bounding box center [829, 216] width 73 height 27
click at [748, 219] on link "Cancel" at bounding box center [753, 216] width 34 height 17
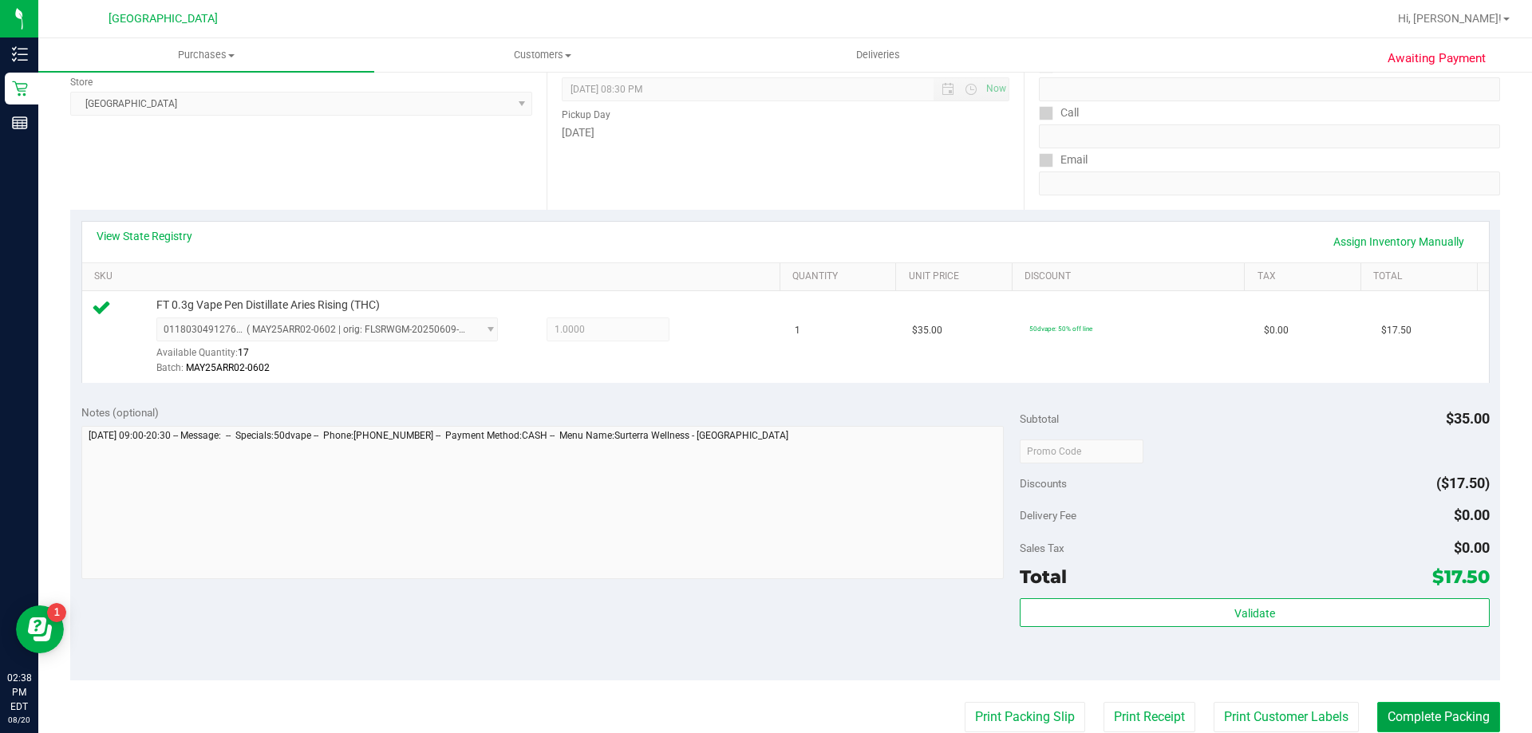
click at [1429, 717] on button "Complete Packing" at bounding box center [1438, 717] width 123 height 30
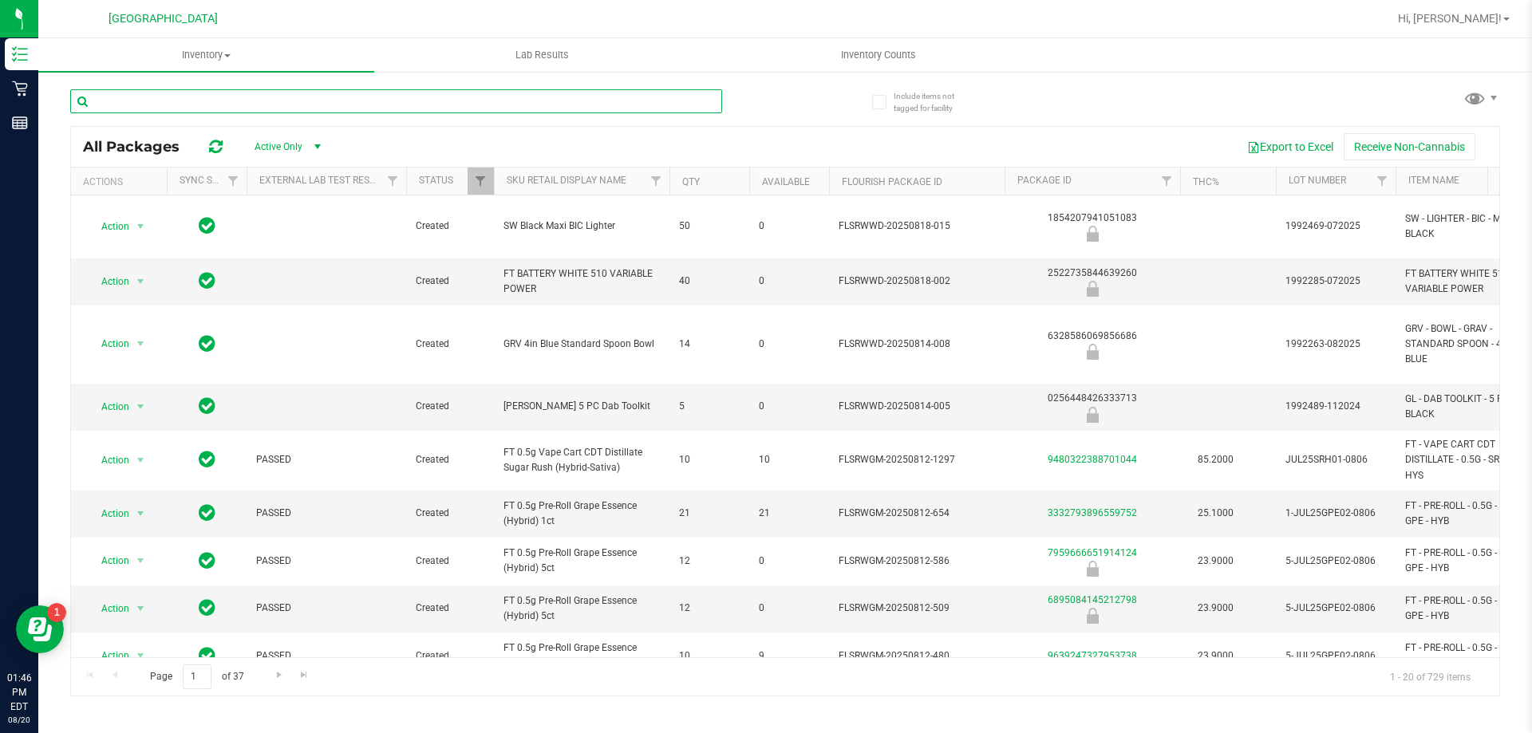
click at [334, 100] on input "text" at bounding box center [396, 101] width 652 height 24
type input "r"
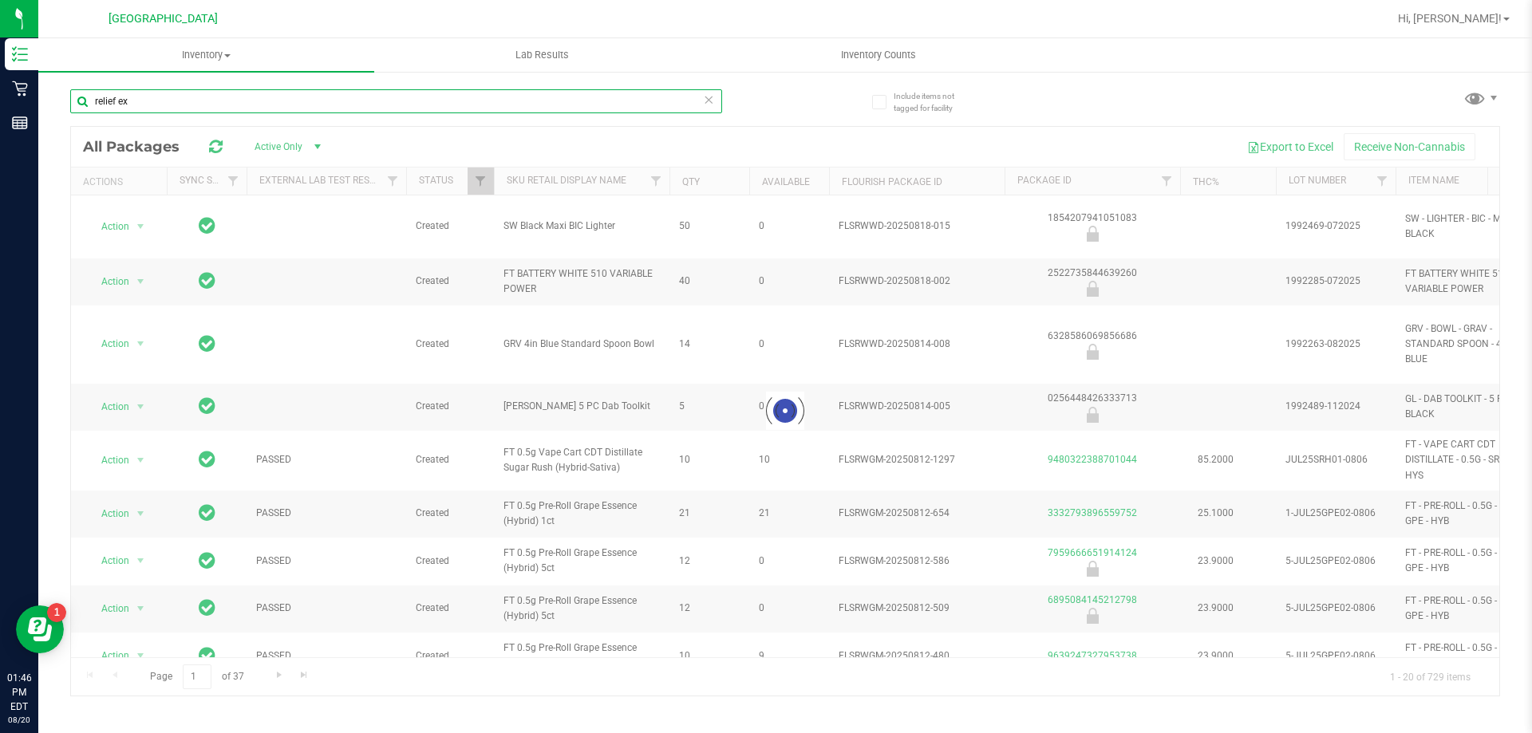
type input "relief ext"
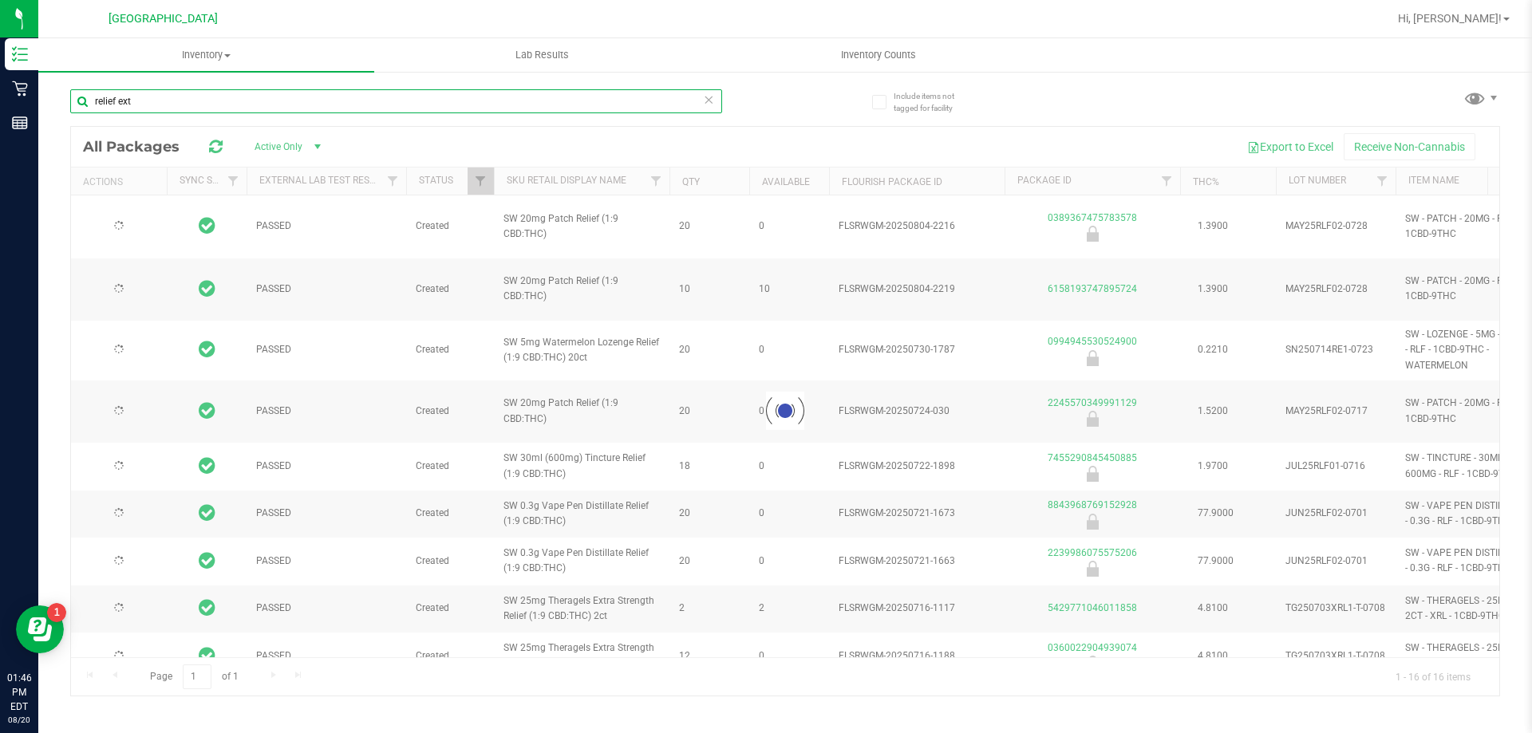
type input "[DATE]"
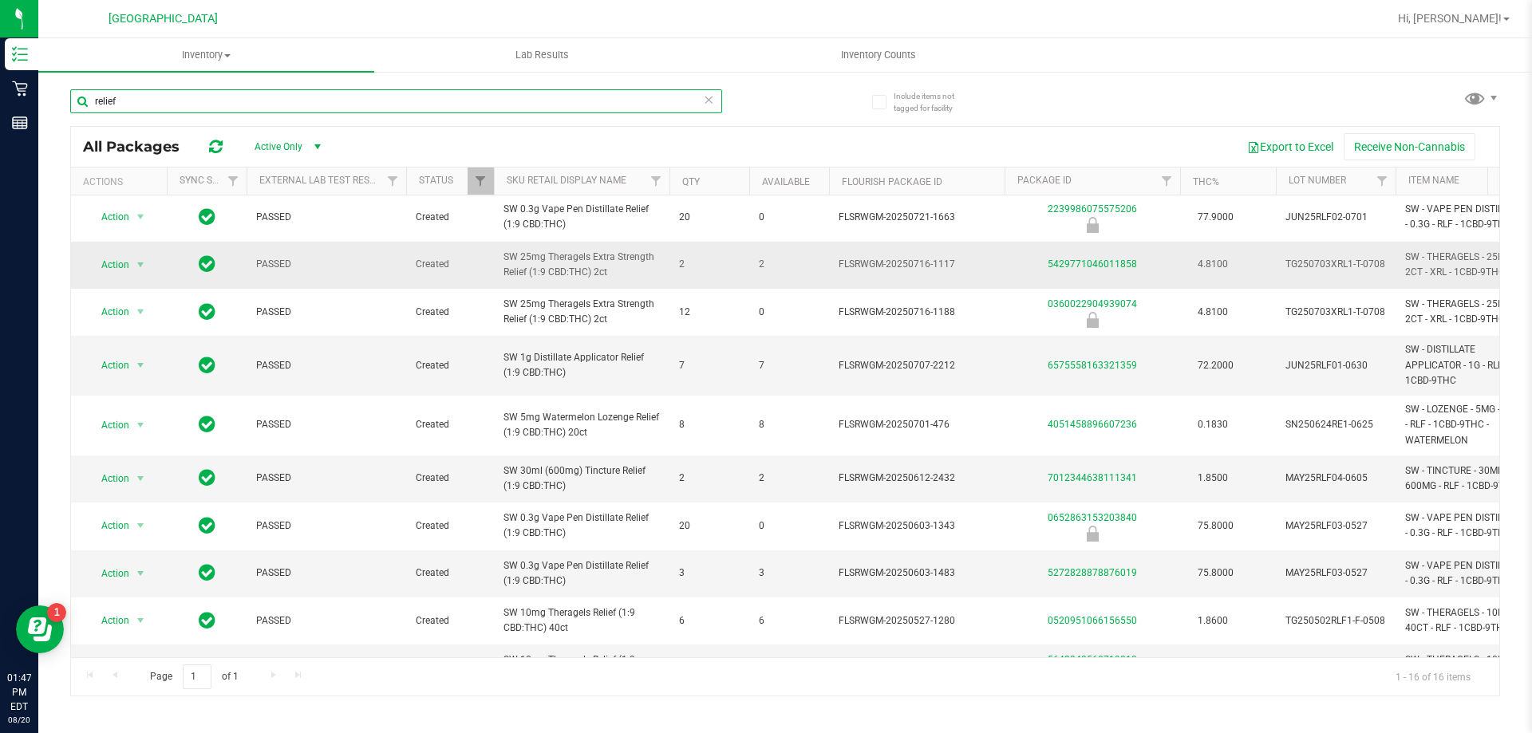
scroll to position [264, 0]
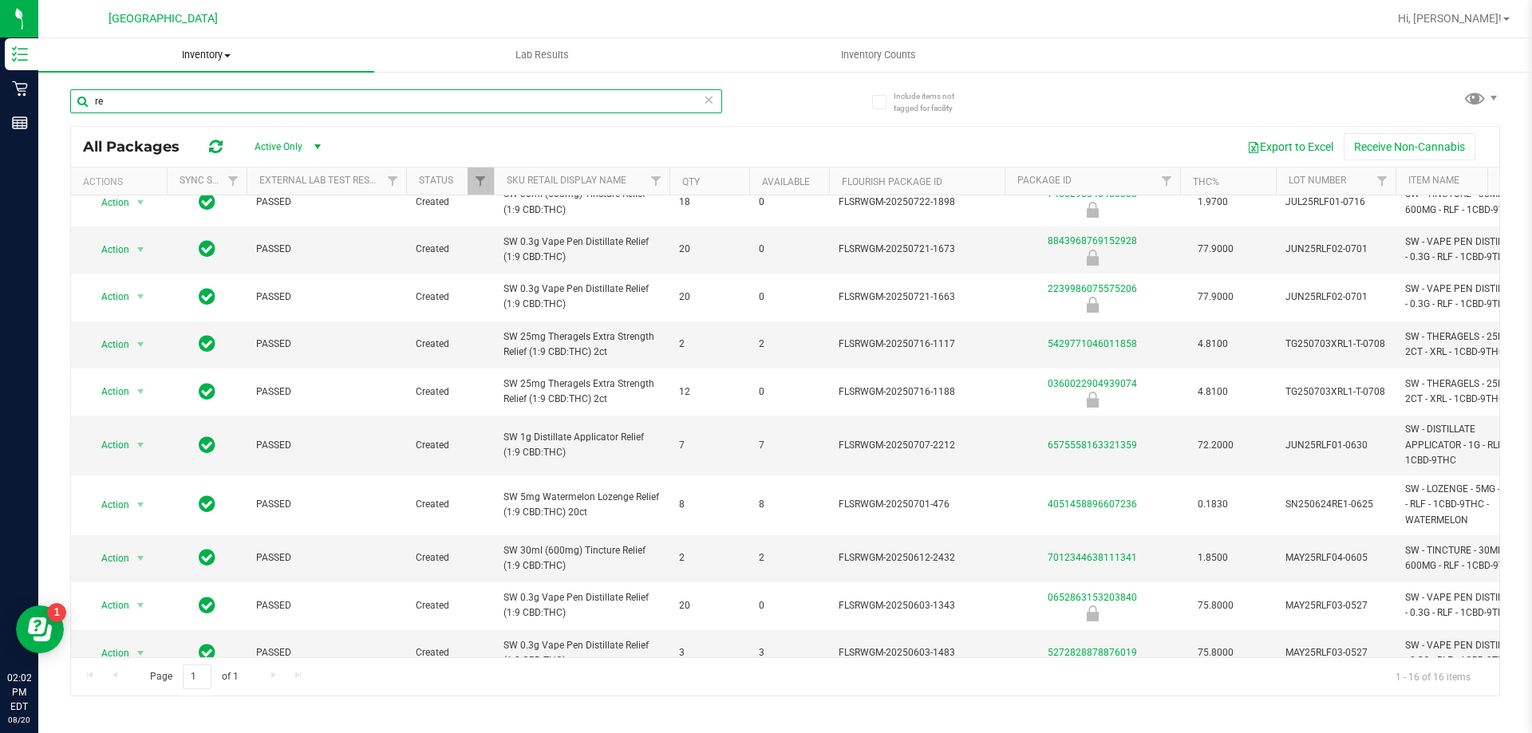
type input "r"
